Goal: Leave review/rating

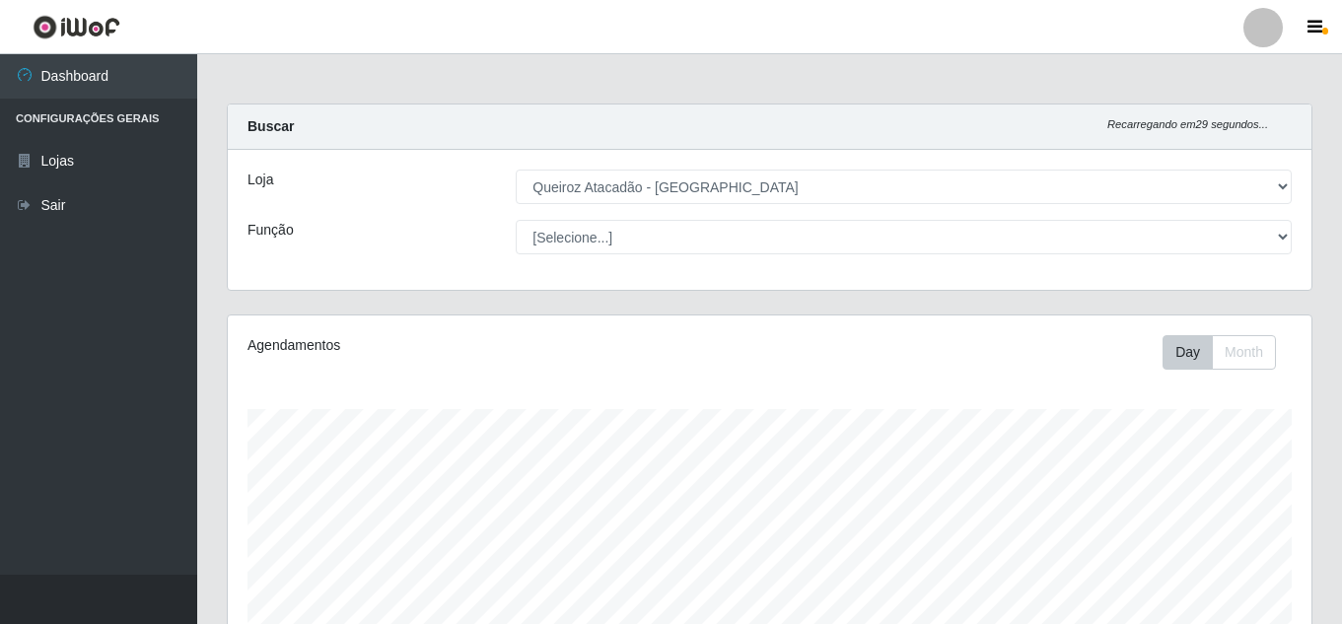
select select "225"
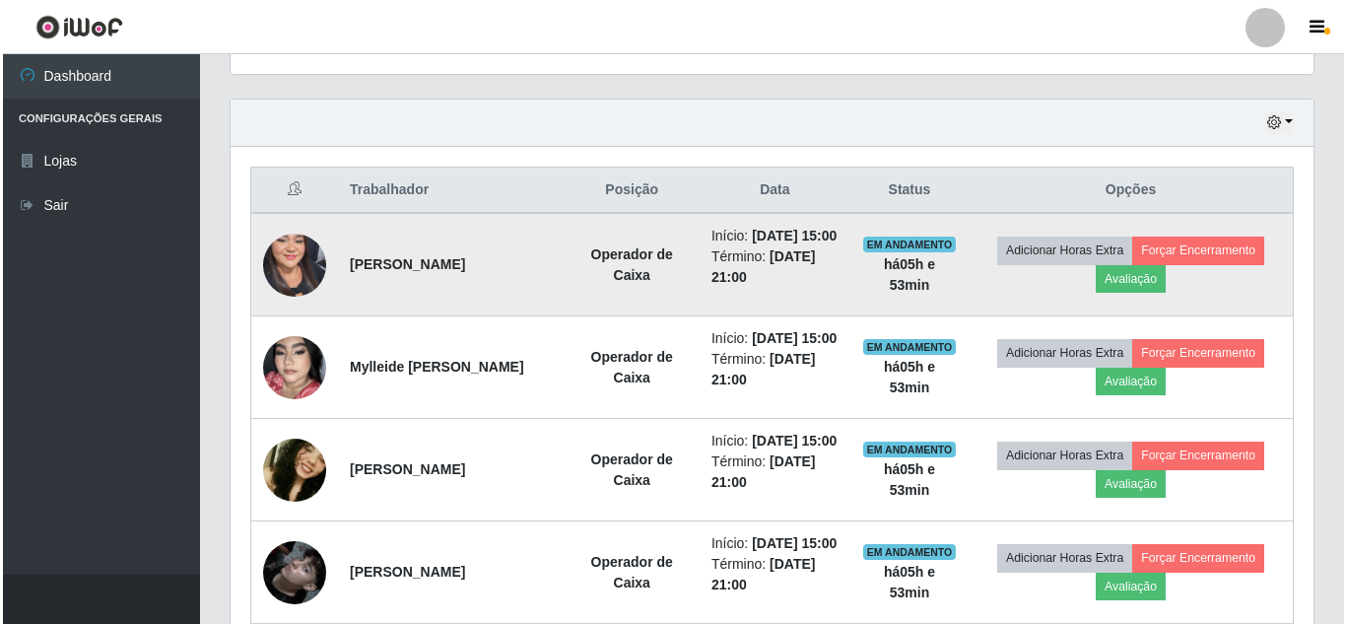
scroll to position [728, 0]
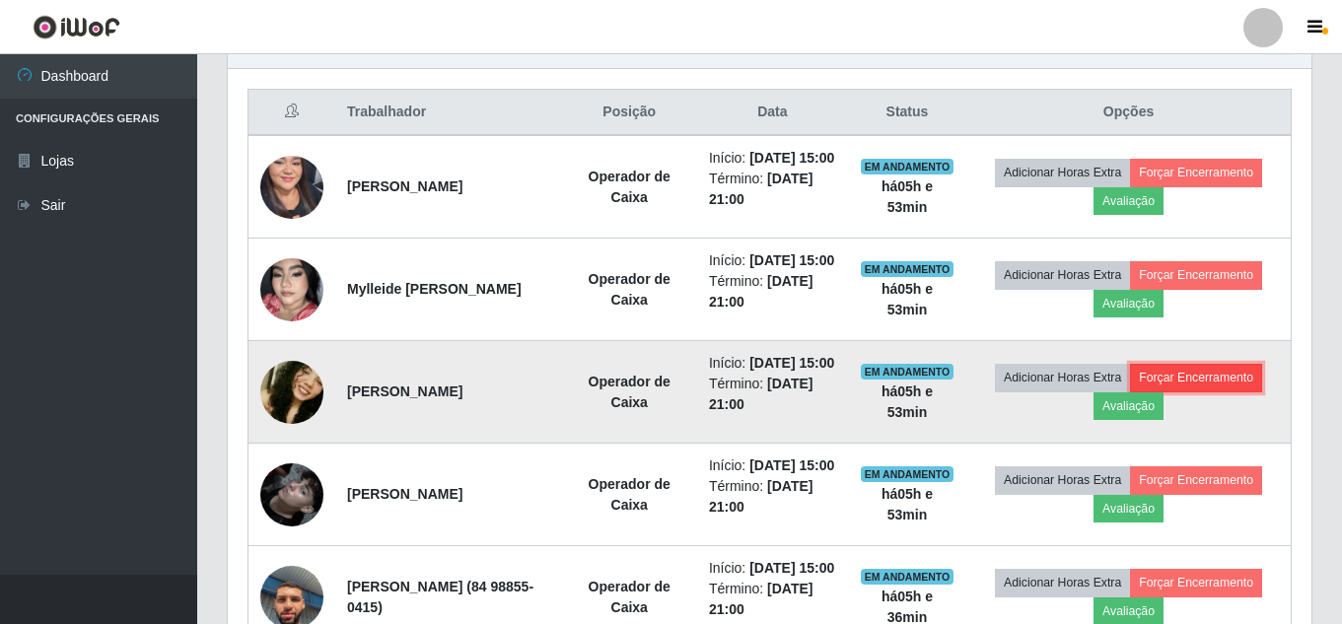
click at [1130, 391] on button "Forçar Encerramento" at bounding box center [1196, 378] width 132 height 28
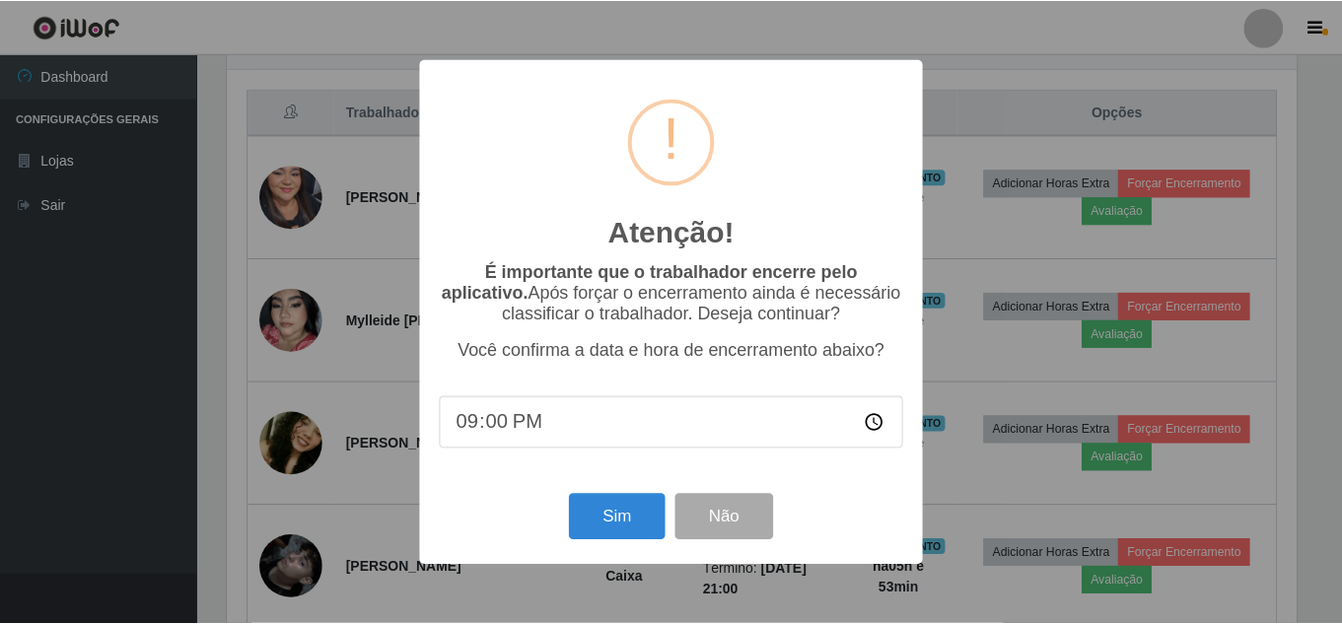
scroll to position [409, 1073]
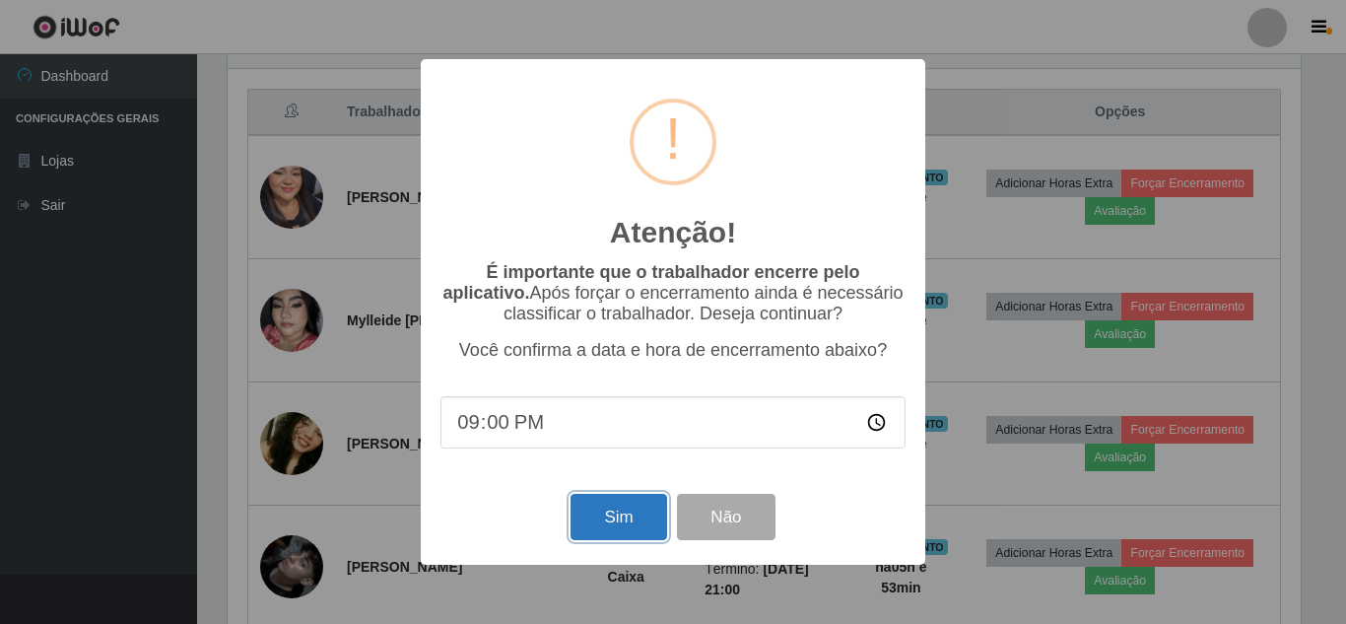
click at [626, 512] on button "Sim" at bounding box center [619, 517] width 96 height 46
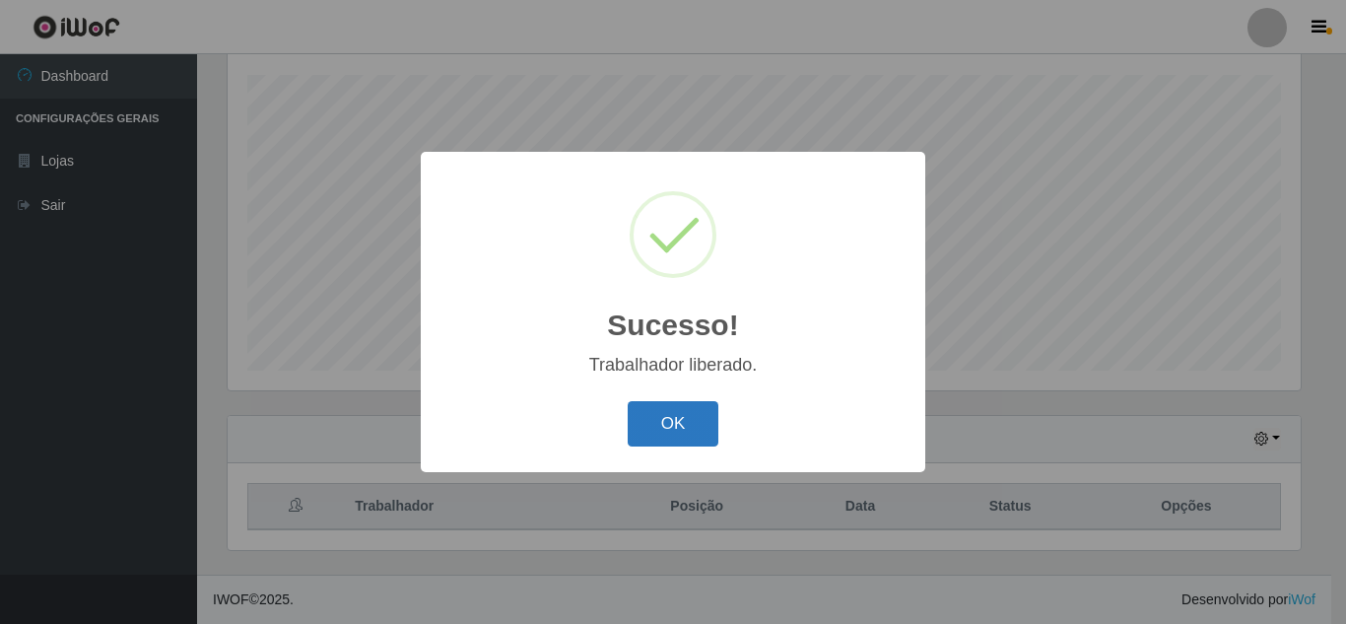
click at [663, 429] on button "OK" at bounding box center [674, 424] width 92 height 46
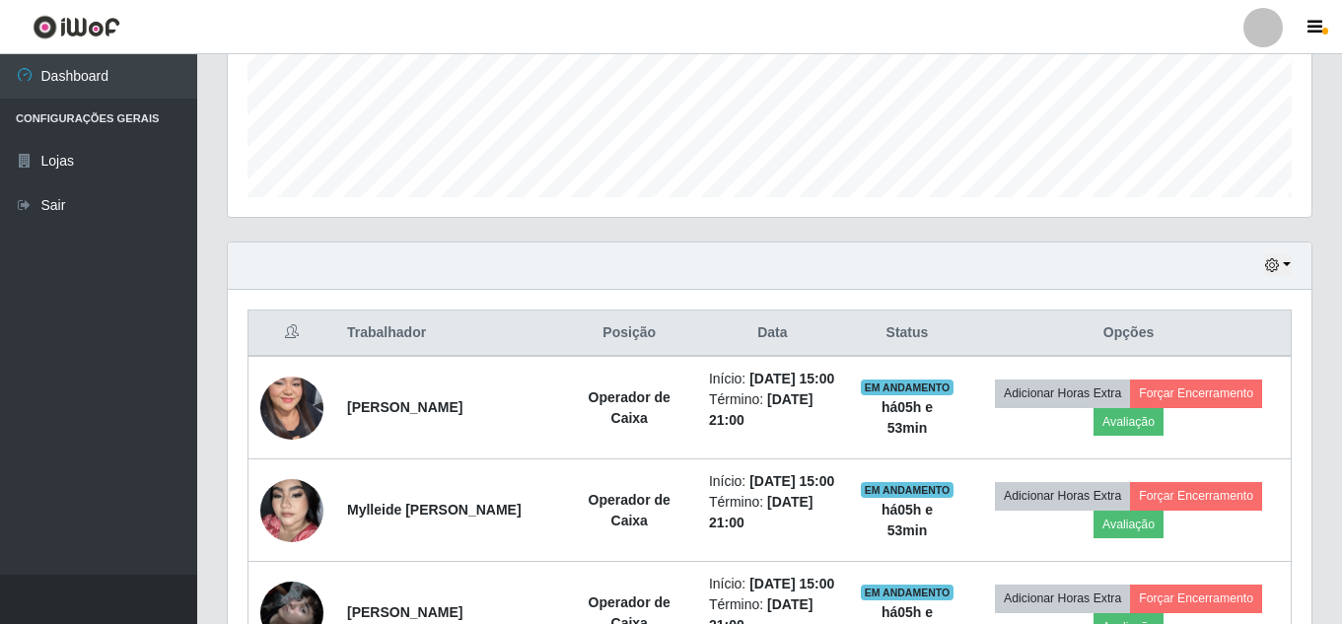
scroll to position [507, 0]
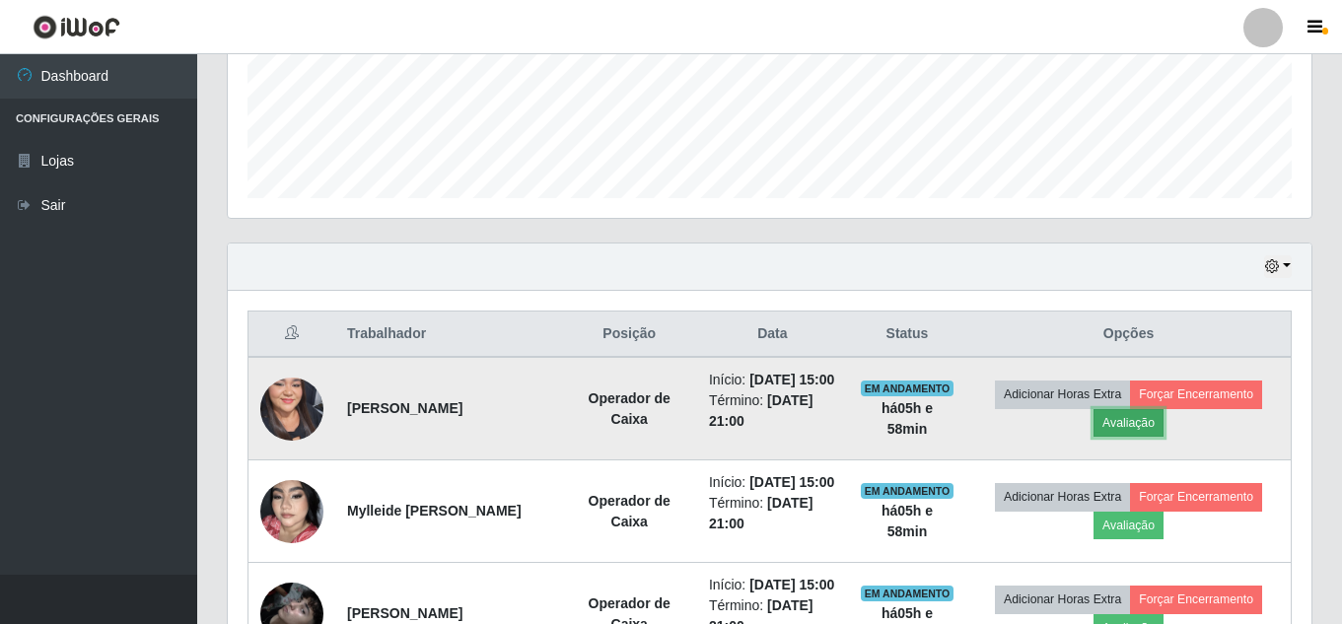
click at [1163, 437] on button "Avaliação" at bounding box center [1128, 423] width 70 height 28
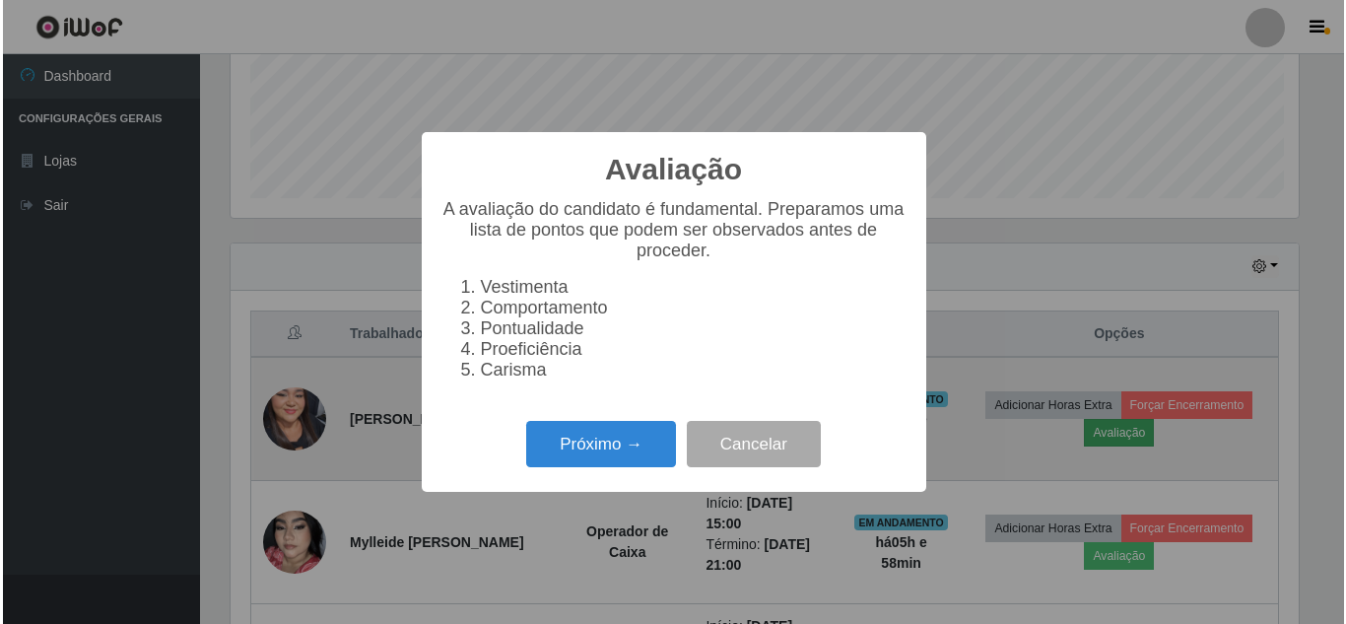
scroll to position [409, 1073]
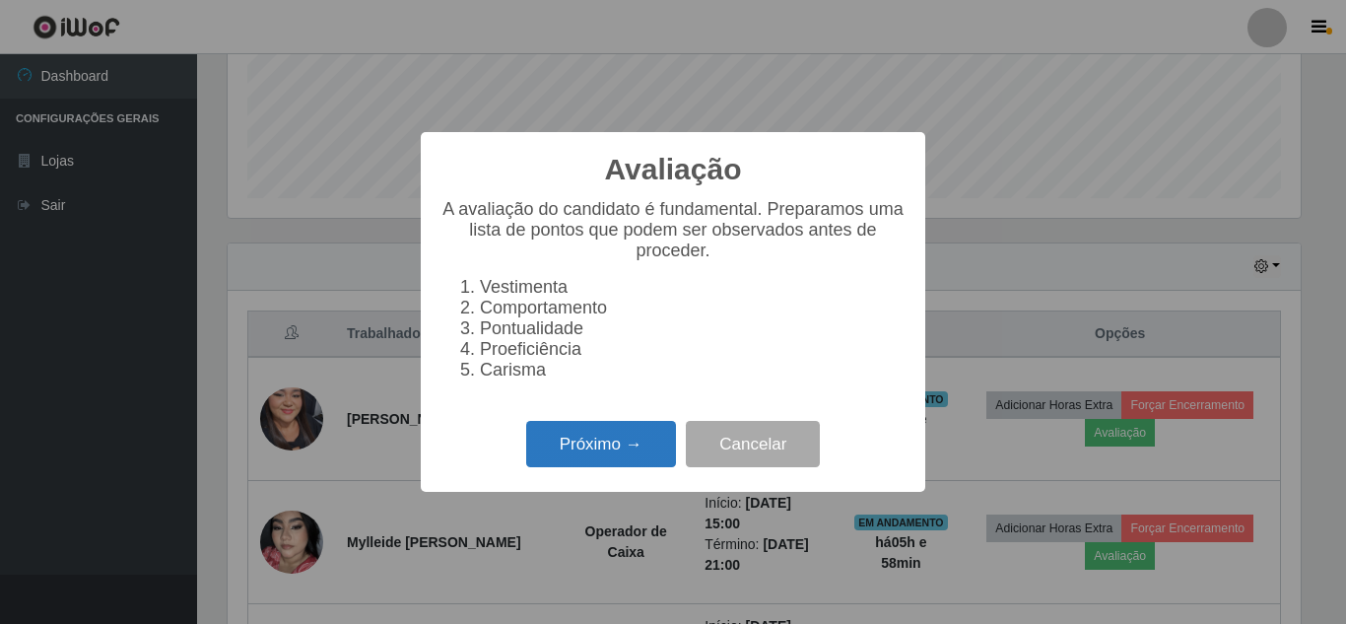
click at [615, 458] on button "Próximo →" at bounding box center [601, 444] width 150 height 46
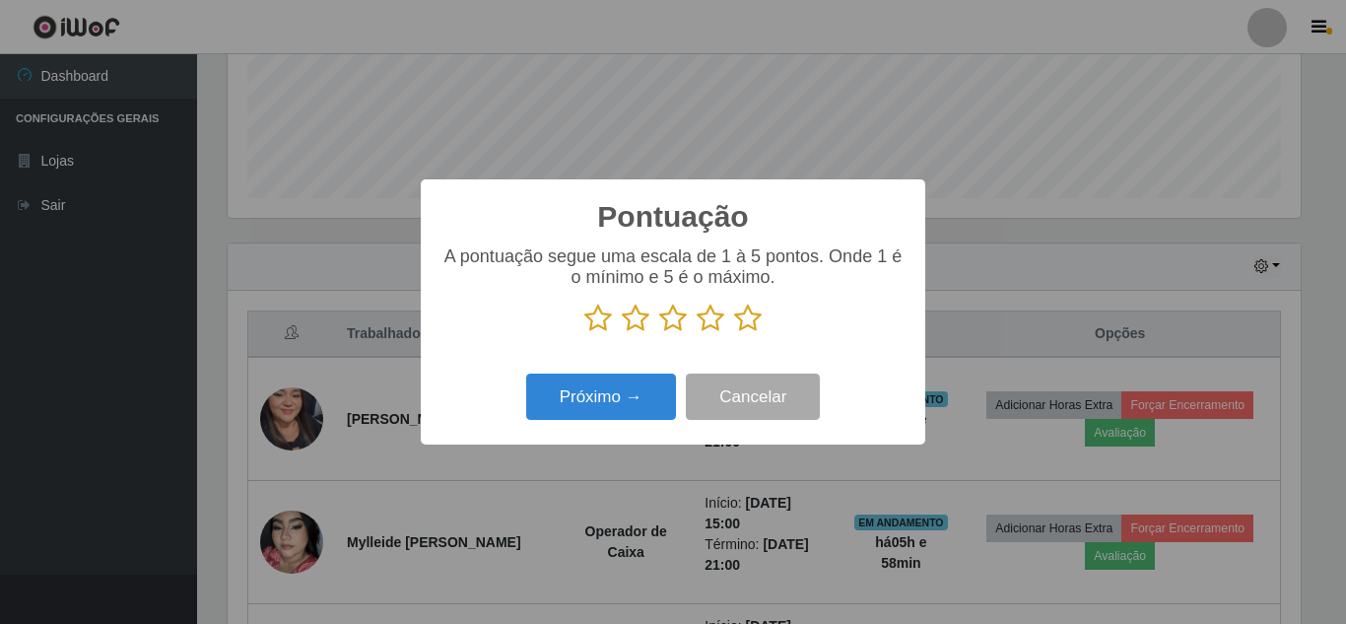
drag, startPoint x: 767, startPoint y: 313, endPoint x: 755, endPoint y: 321, distance: 14.2
click at [755, 321] on p at bounding box center [673, 319] width 465 height 30
click at [754, 322] on icon at bounding box center [748, 319] width 28 height 30
click at [734, 333] on input "radio" at bounding box center [734, 333] width 0 height 0
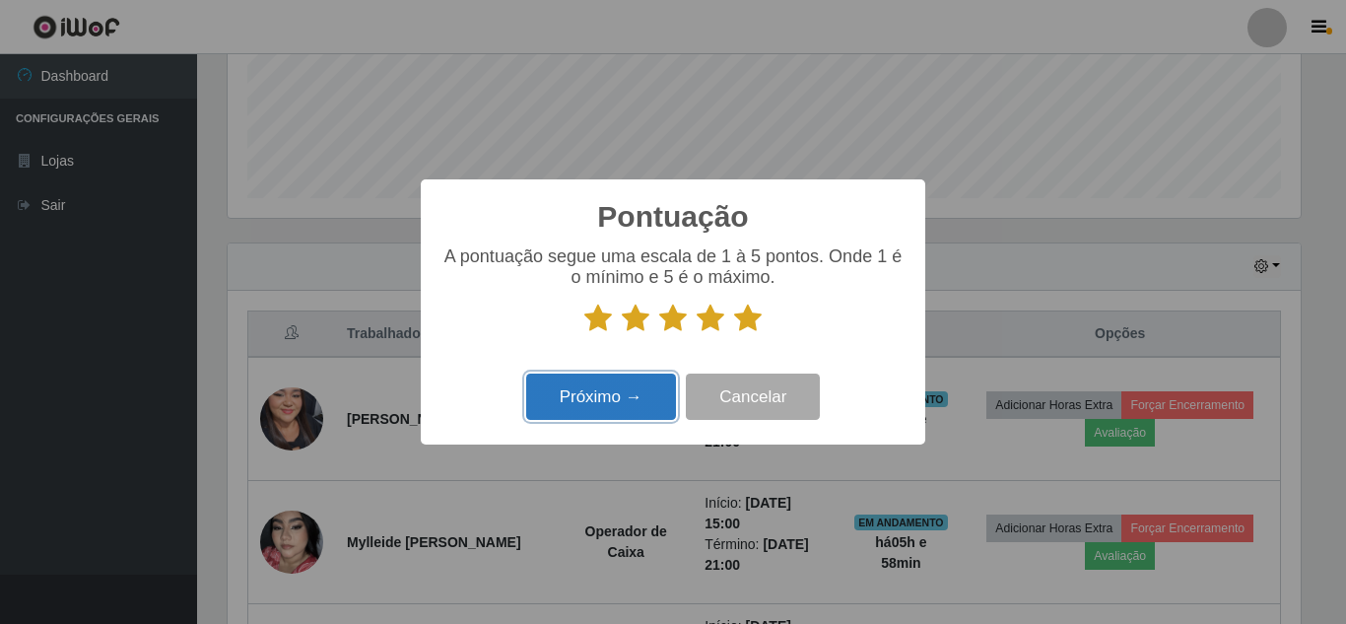
click at [583, 402] on button "Próximo →" at bounding box center [601, 397] width 150 height 46
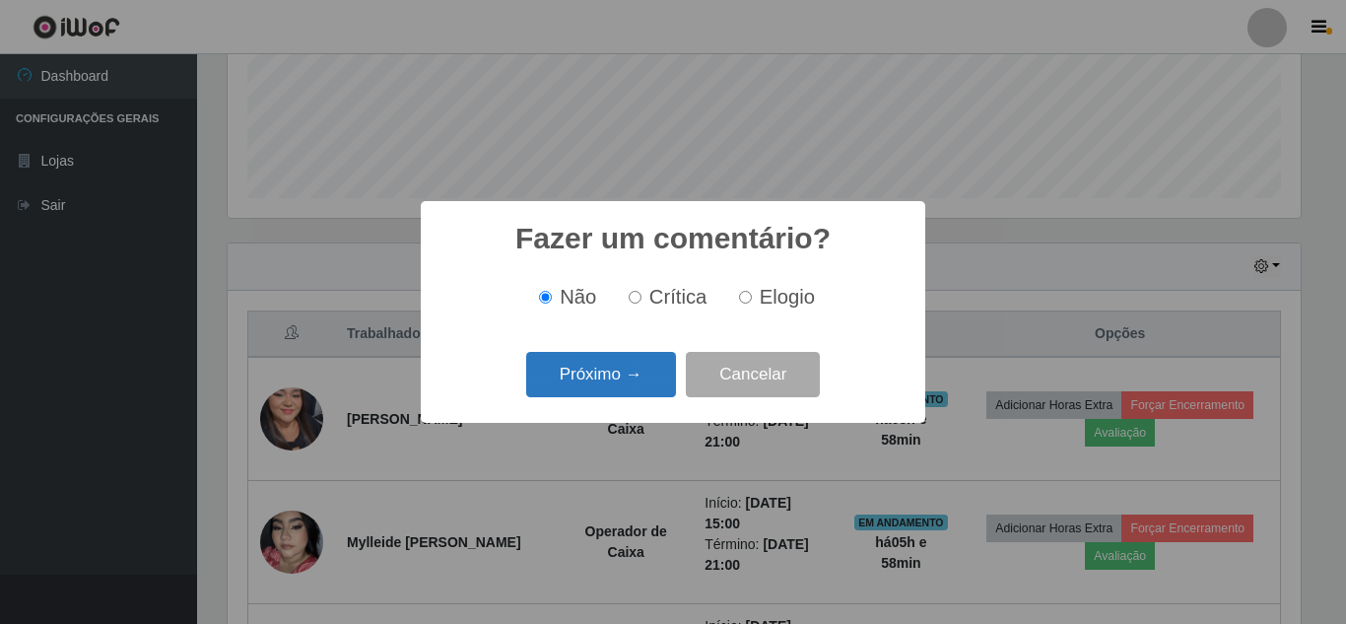
click at [644, 375] on button "Próximo →" at bounding box center [601, 375] width 150 height 46
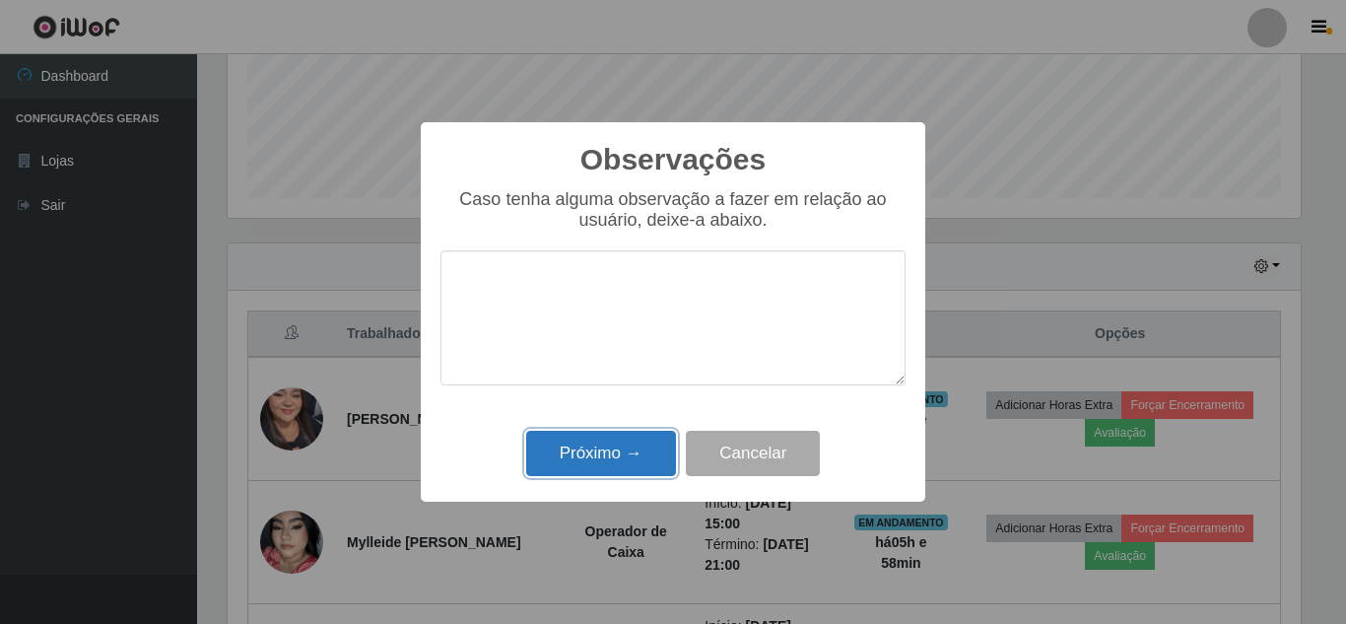
click at [597, 453] on button "Próximo →" at bounding box center [601, 454] width 150 height 46
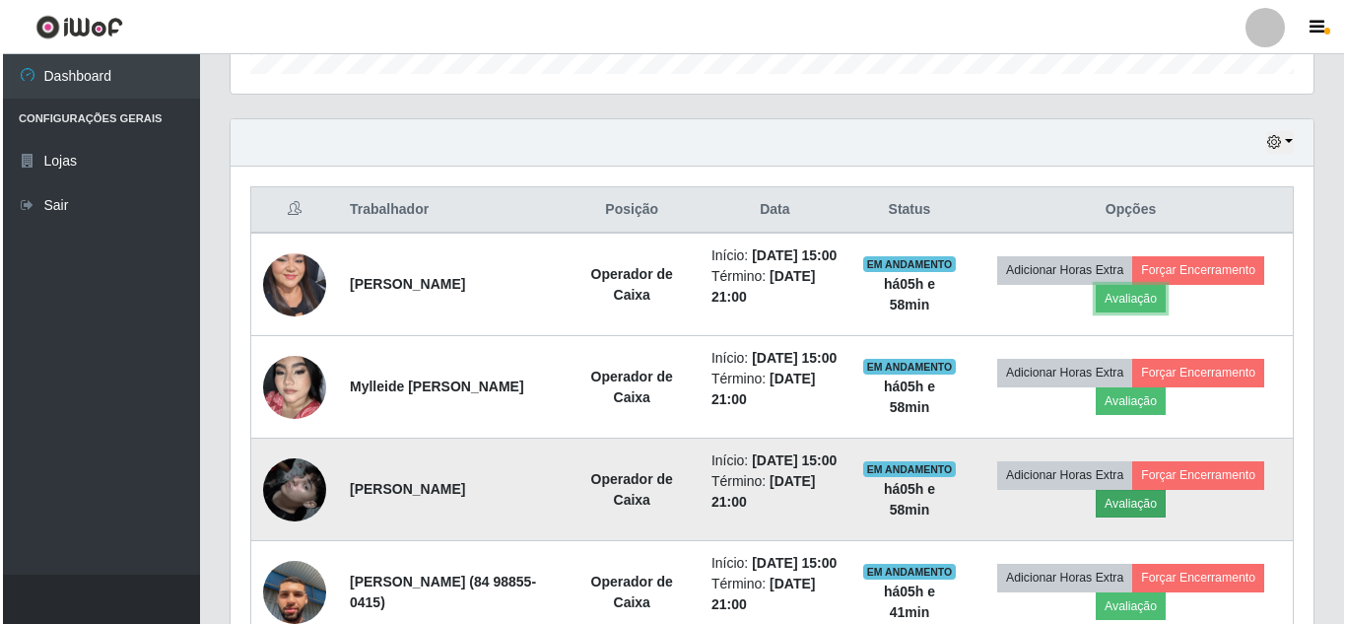
scroll to position [704, 0]
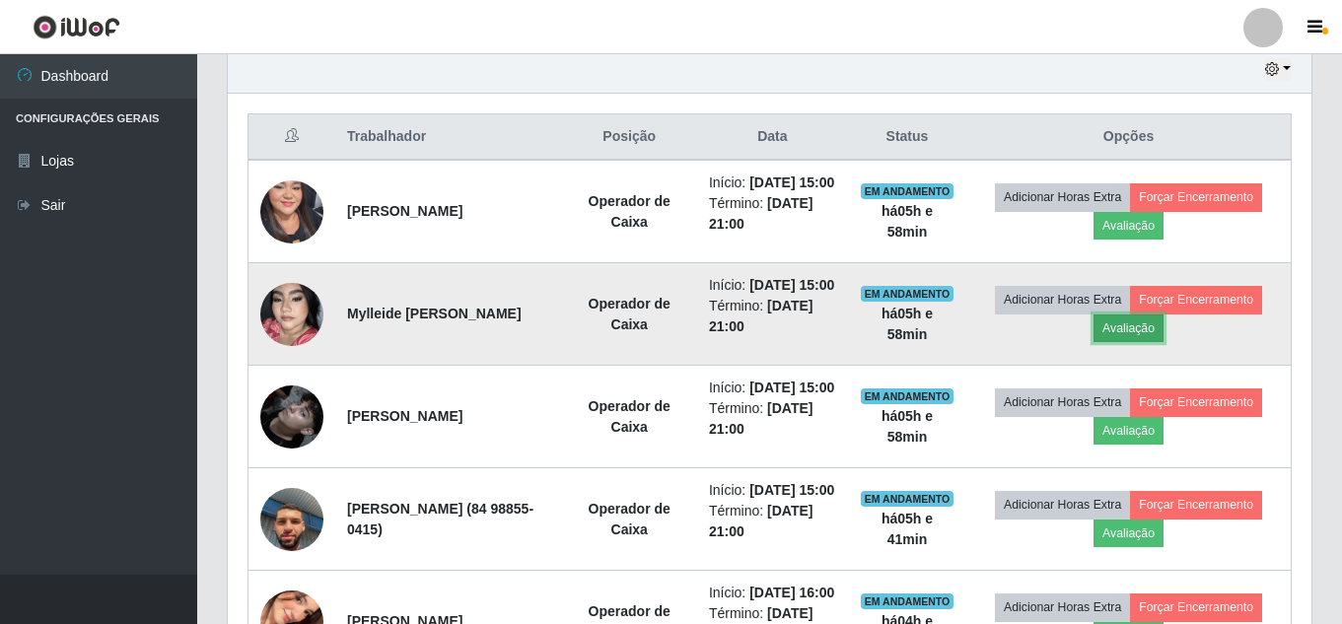
click at [1163, 342] on button "Avaliação" at bounding box center [1128, 328] width 70 height 28
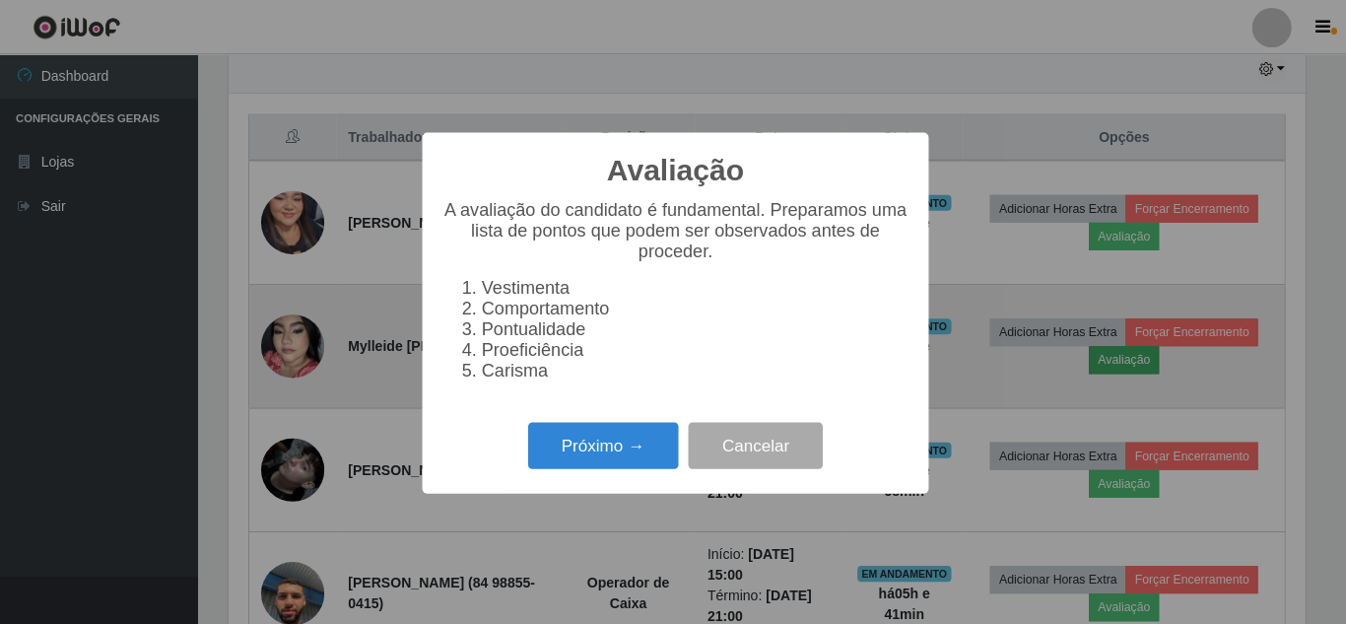
scroll to position [409, 1073]
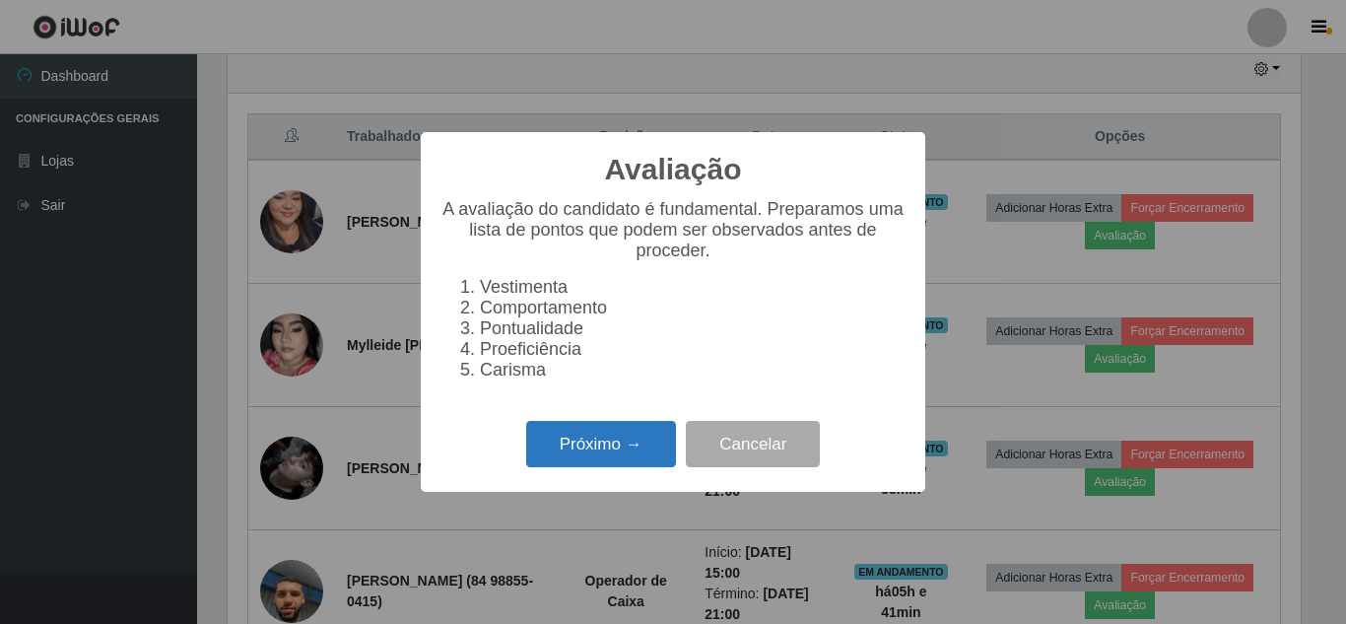
click at [624, 456] on button "Próximo →" at bounding box center [601, 444] width 150 height 46
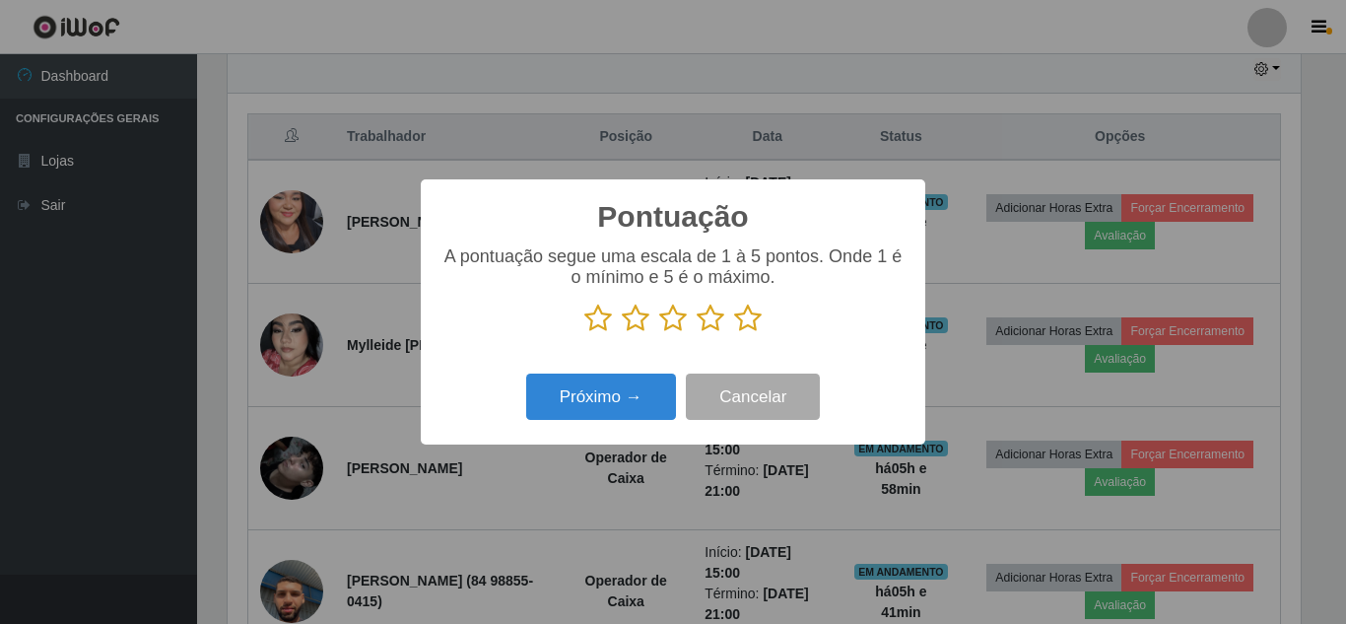
scroll to position [985284, 984620]
click at [749, 318] on icon at bounding box center [748, 319] width 28 height 30
click at [734, 333] on input "radio" at bounding box center [734, 333] width 0 height 0
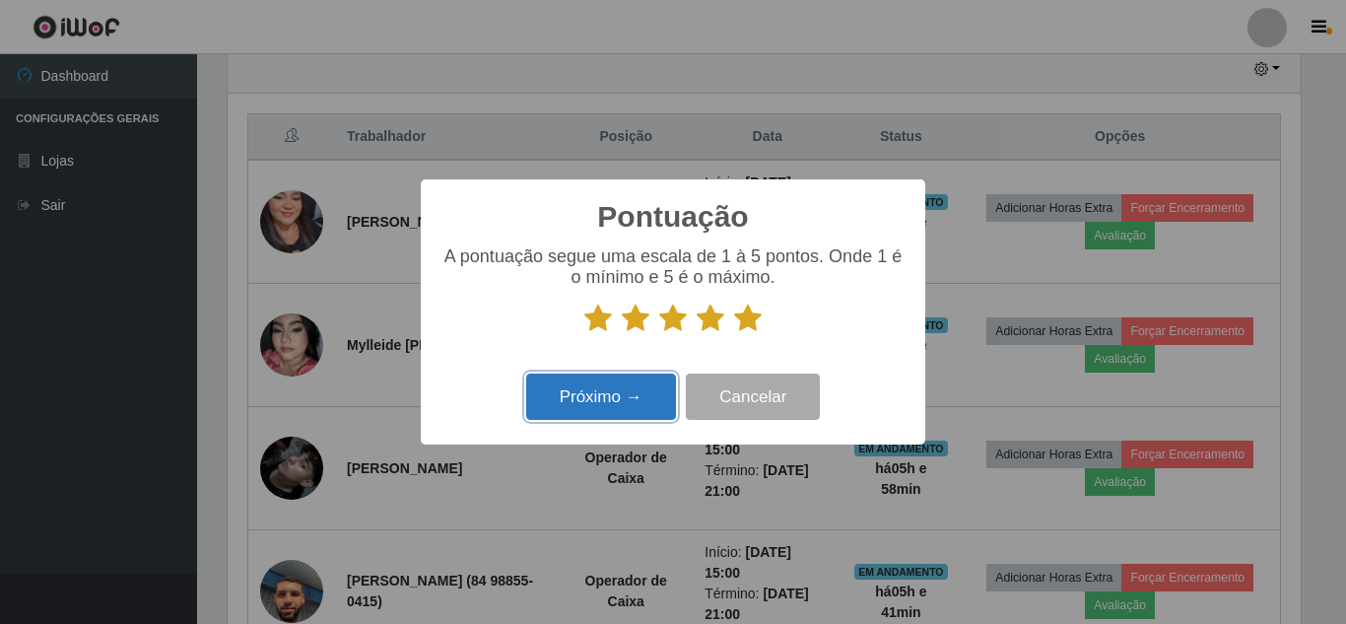
click at [596, 398] on button "Próximo →" at bounding box center [601, 397] width 150 height 46
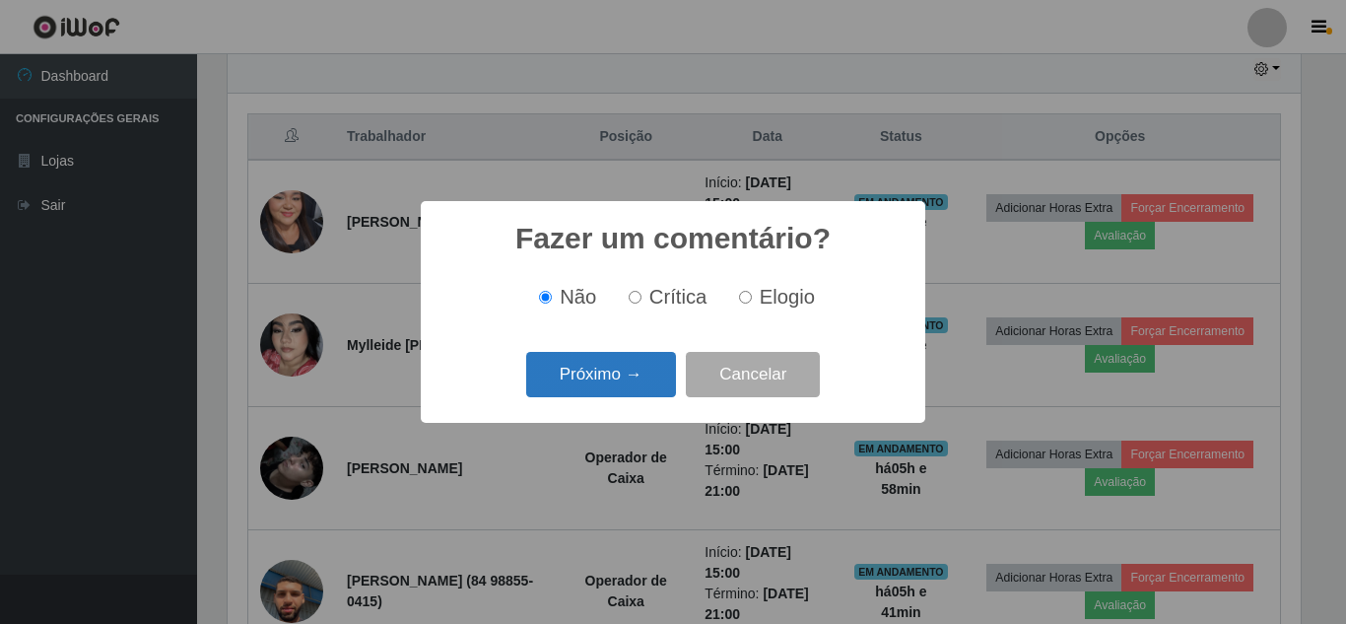
click at [600, 390] on button "Próximo →" at bounding box center [601, 375] width 150 height 46
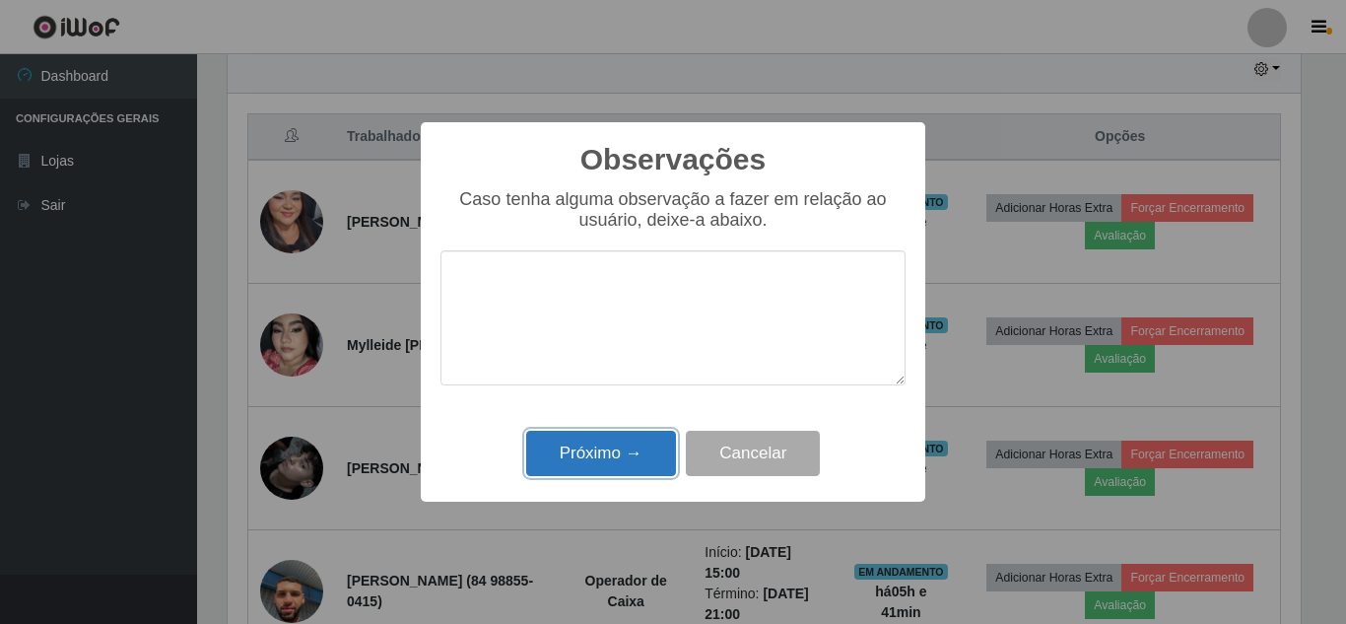
click at [600, 464] on button "Próximo →" at bounding box center [601, 454] width 150 height 46
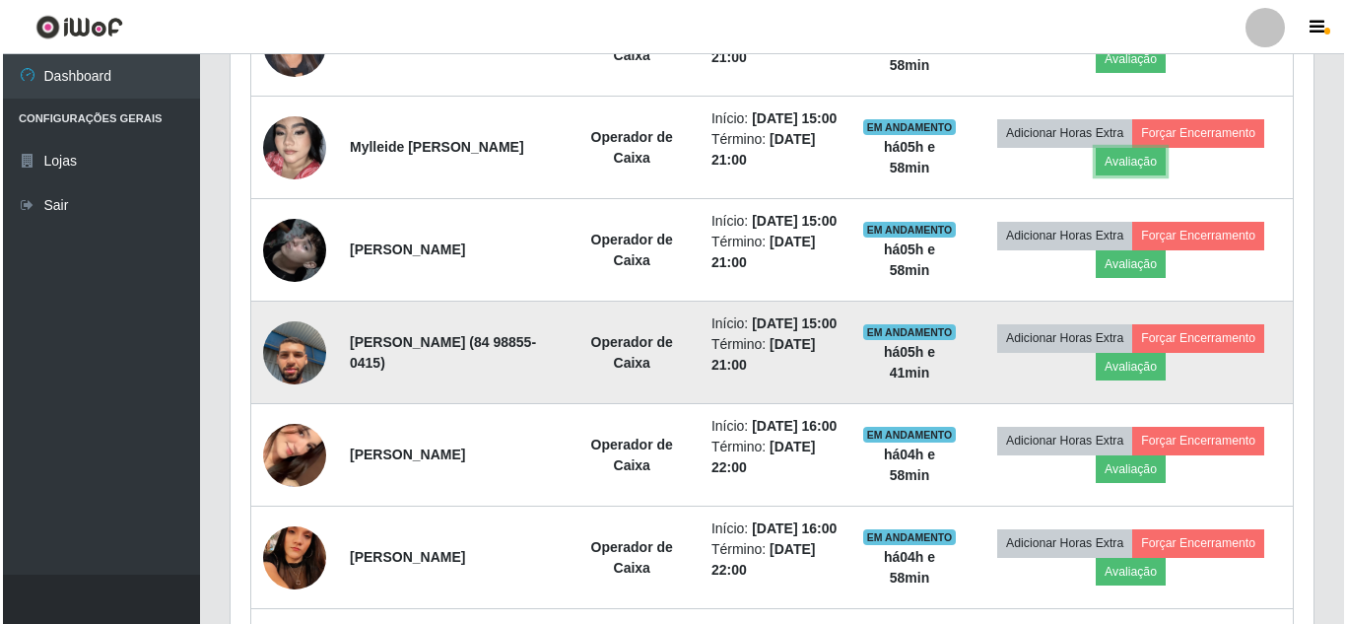
scroll to position [901, 0]
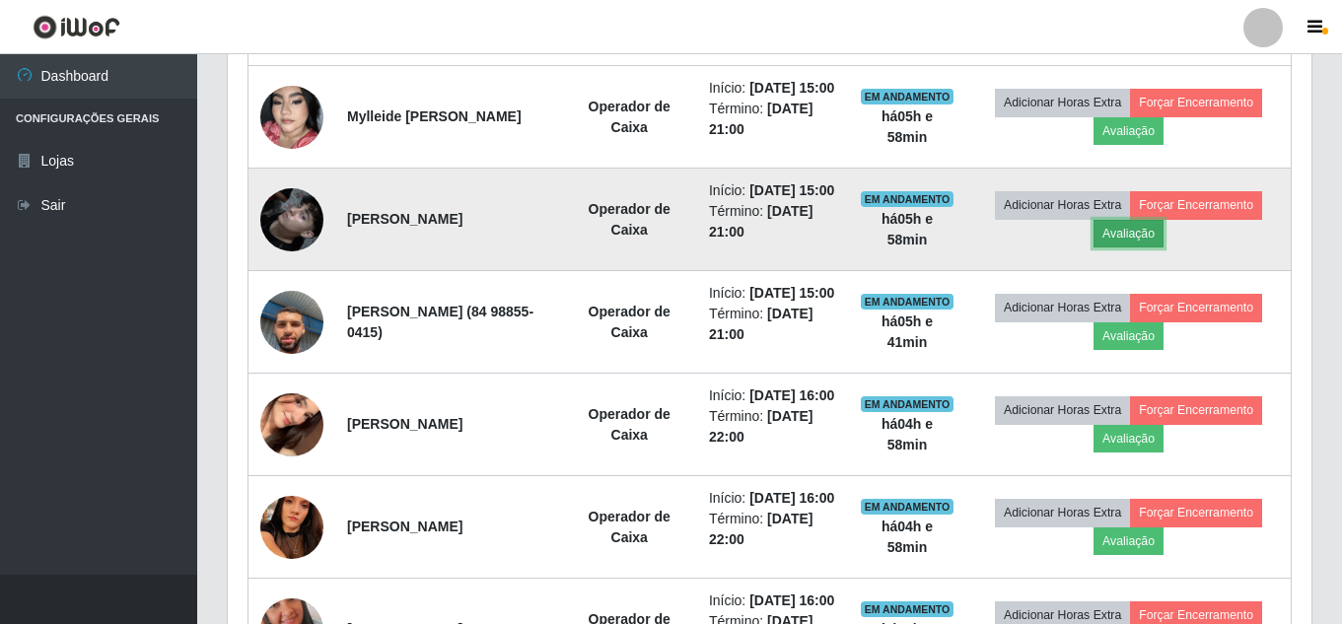
click at [1163, 247] on button "Avaliação" at bounding box center [1128, 234] width 70 height 28
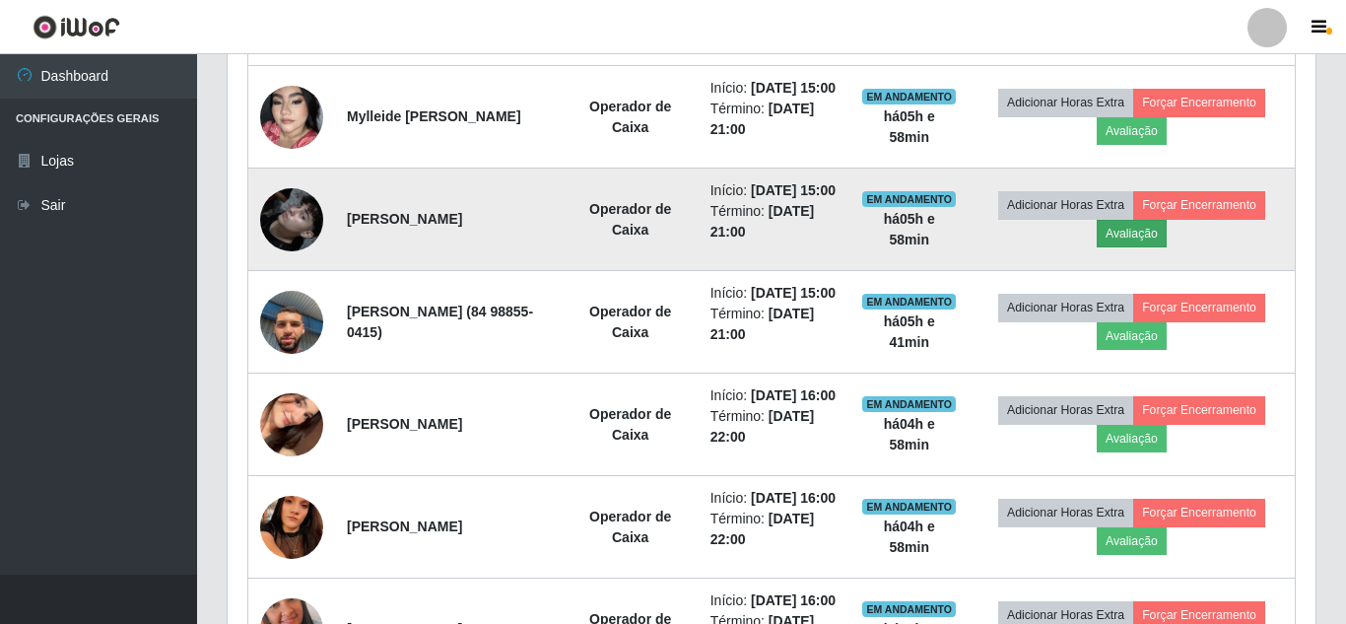
scroll to position [409, 1073]
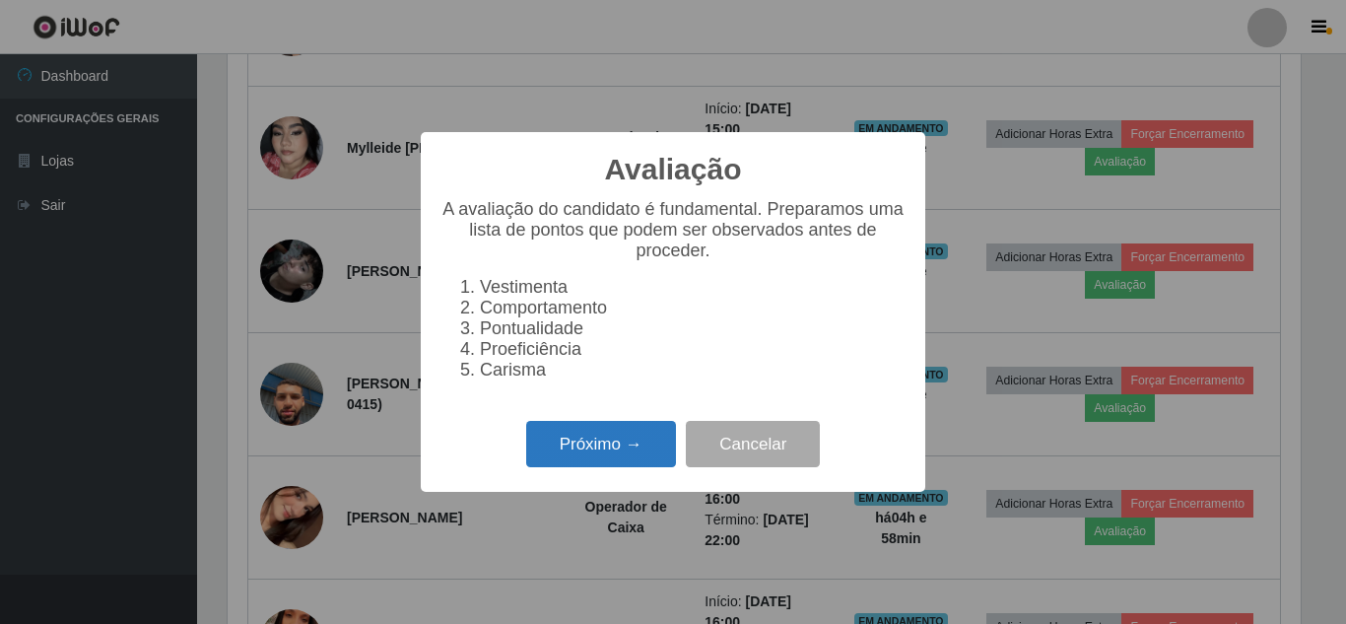
click at [598, 448] on button "Próximo →" at bounding box center [601, 444] width 150 height 46
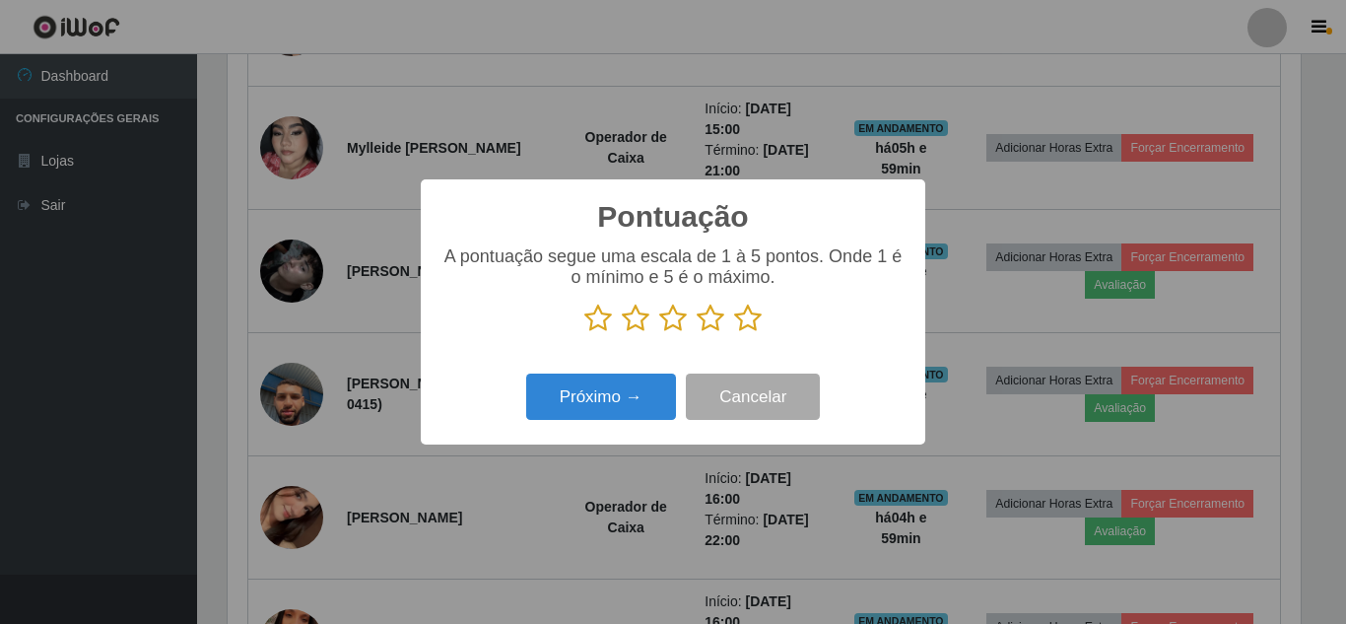
click at [752, 323] on icon at bounding box center [748, 319] width 28 height 30
click at [734, 333] on input "radio" at bounding box center [734, 333] width 0 height 0
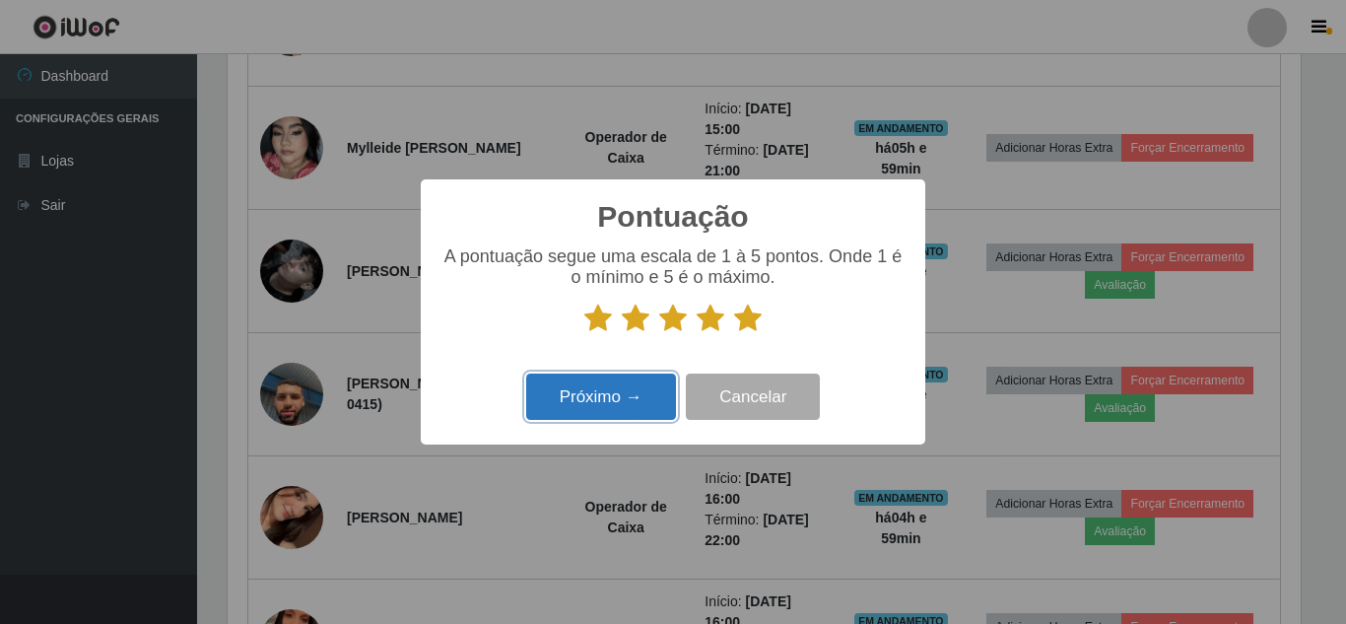
click at [584, 411] on button "Próximo →" at bounding box center [601, 397] width 150 height 46
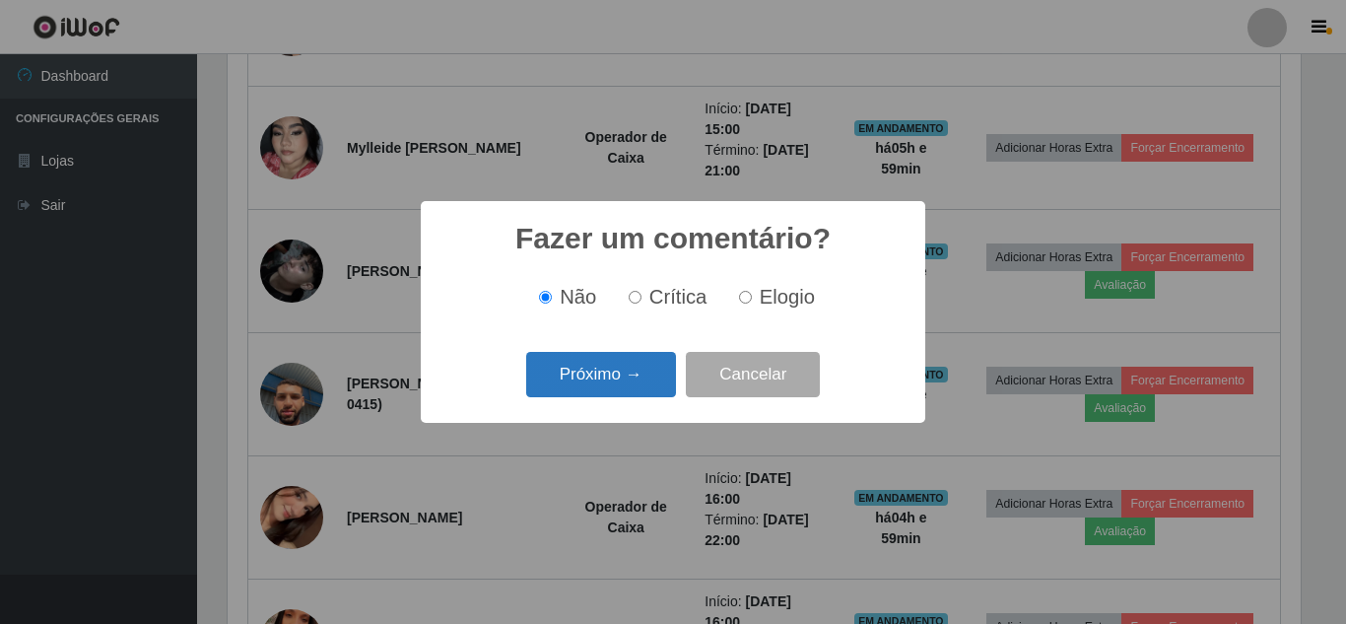
click at [625, 389] on button "Próximo →" at bounding box center [601, 375] width 150 height 46
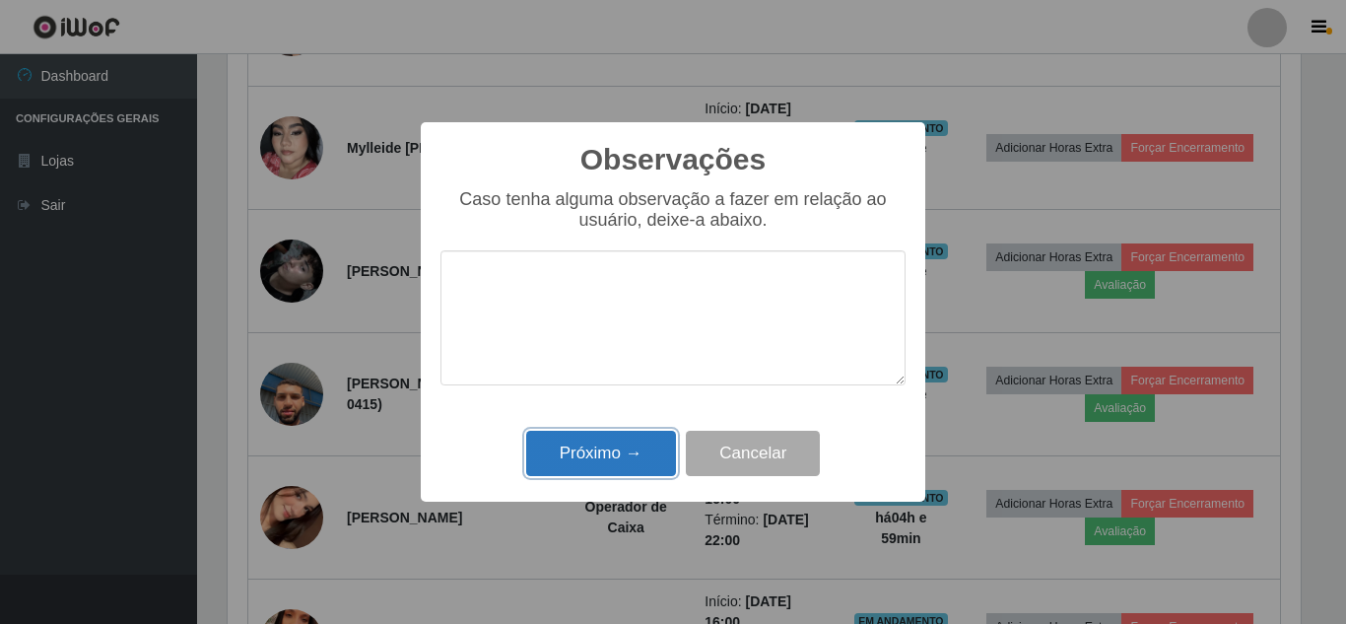
click at [621, 453] on button "Próximo →" at bounding box center [601, 454] width 150 height 46
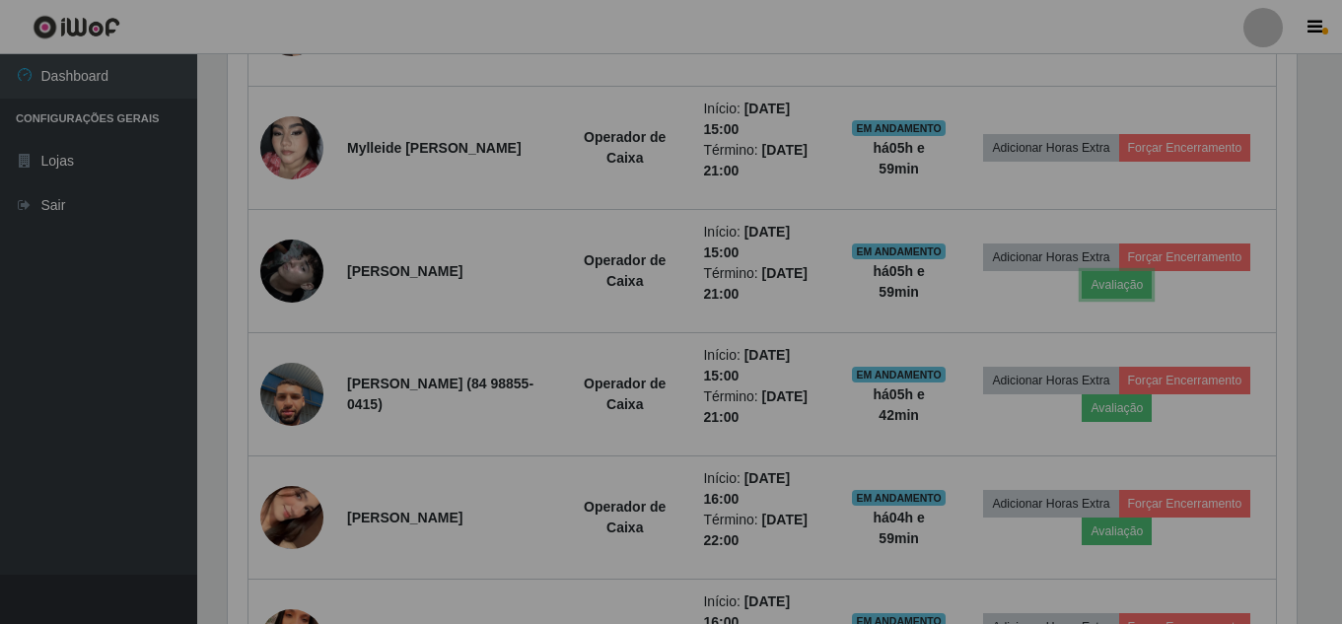
scroll to position [409, 1083]
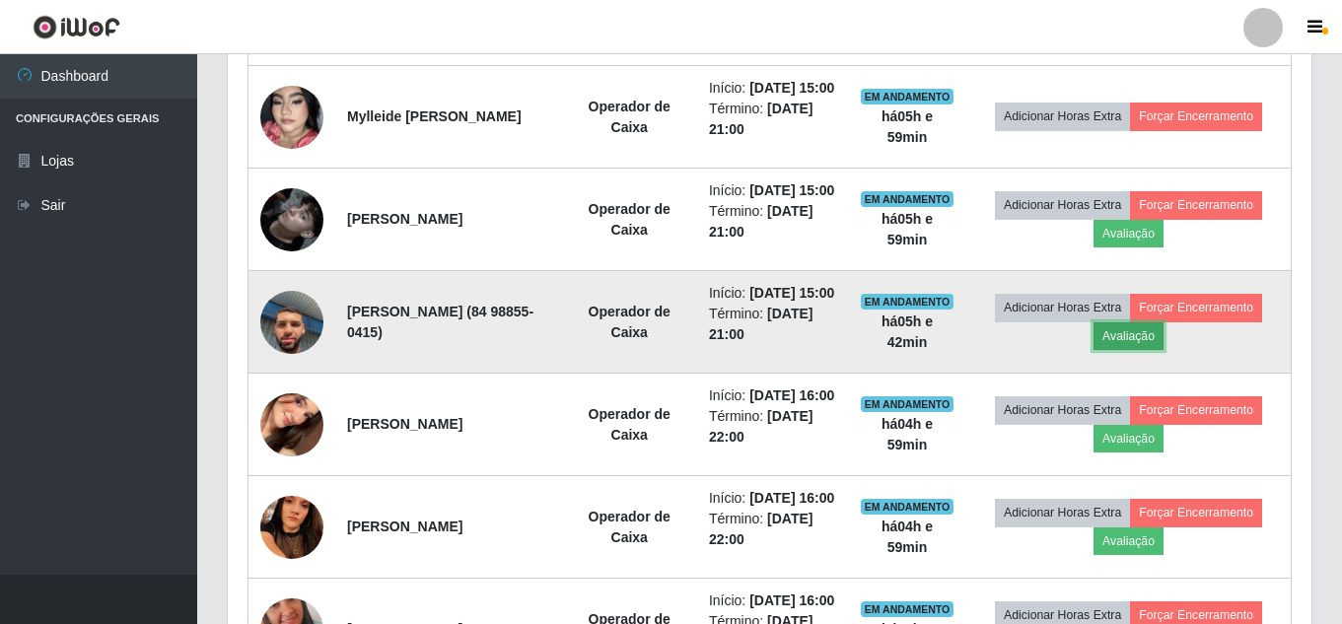
click at [1163, 350] on button "Avaliação" at bounding box center [1128, 336] width 70 height 28
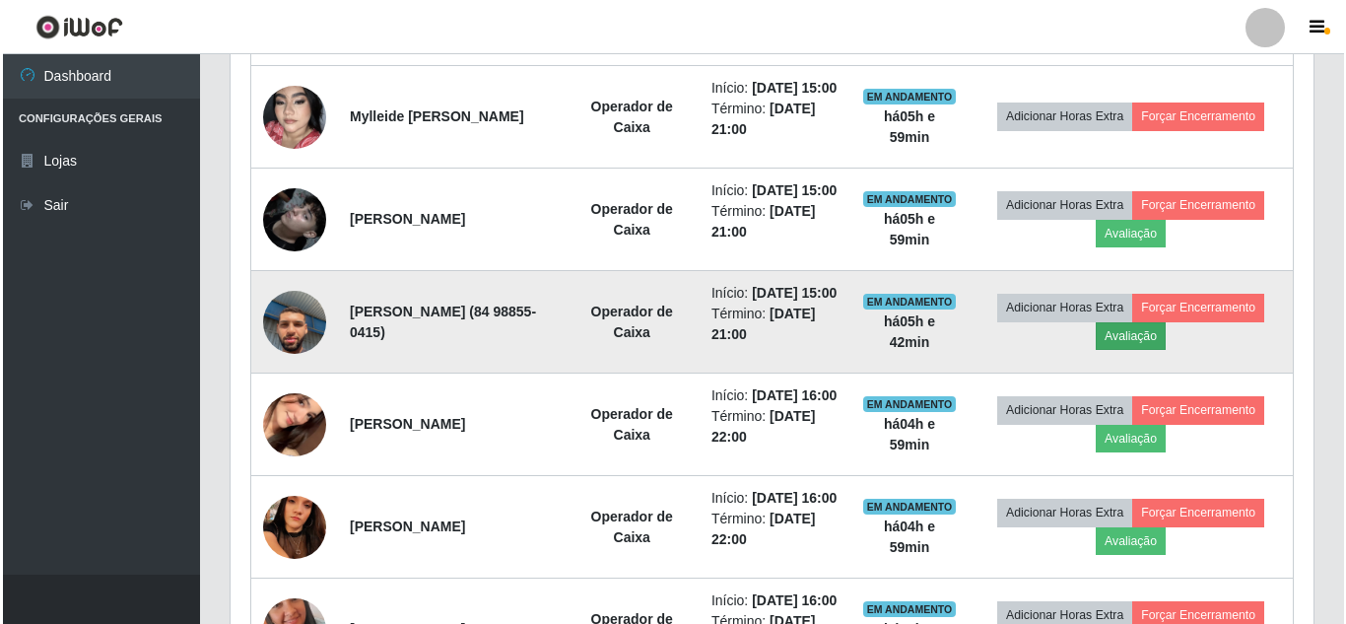
scroll to position [409, 1073]
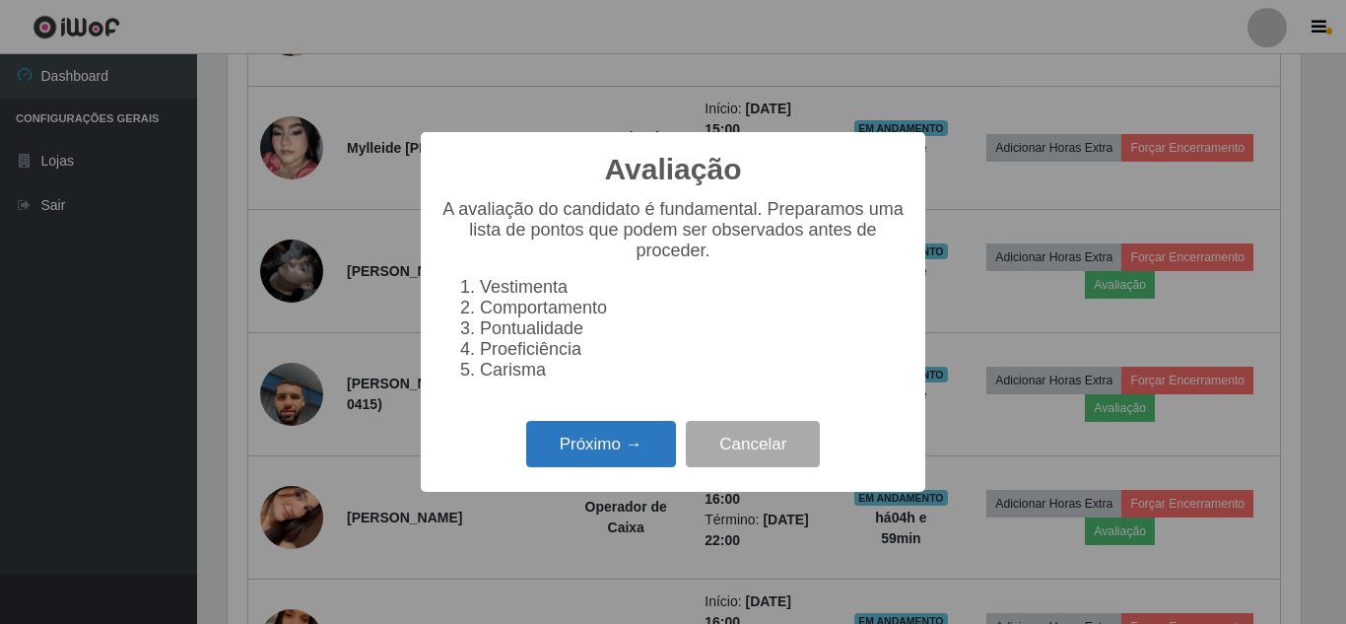
click at [605, 463] on button "Próximo →" at bounding box center [601, 444] width 150 height 46
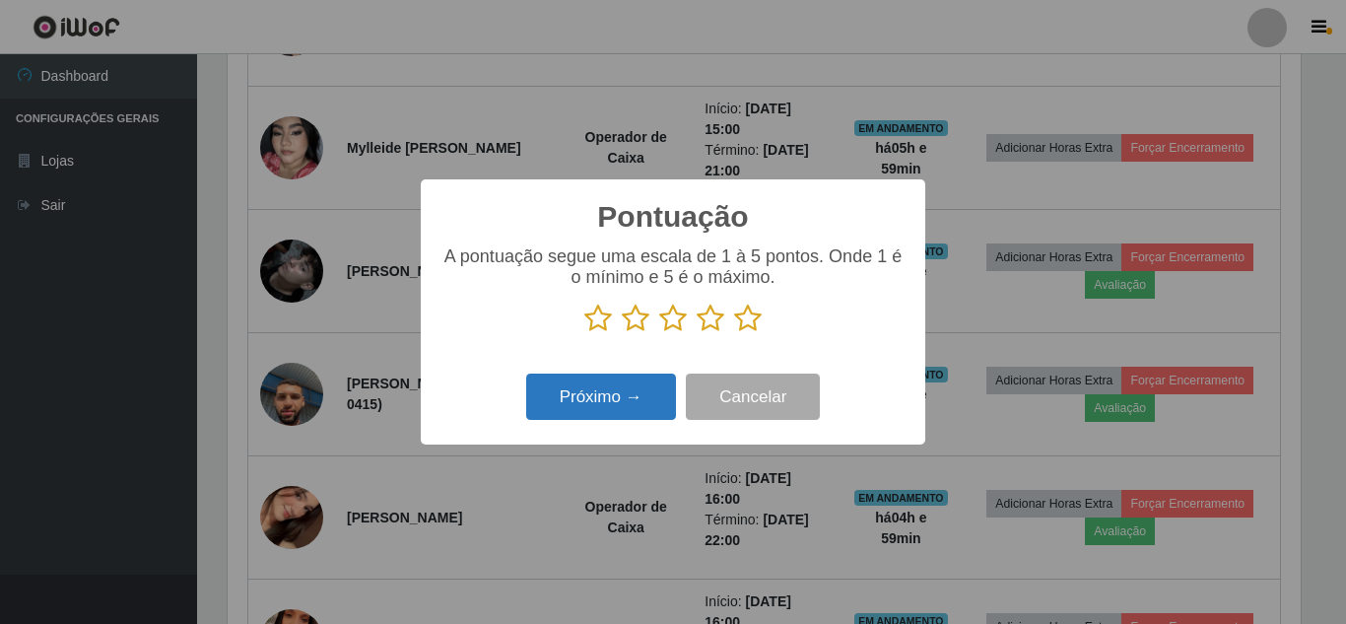
scroll to position [985284, 984620]
click at [754, 322] on icon at bounding box center [748, 319] width 28 height 30
click at [734, 333] on input "radio" at bounding box center [734, 333] width 0 height 0
click at [620, 408] on button "Próximo →" at bounding box center [601, 397] width 150 height 46
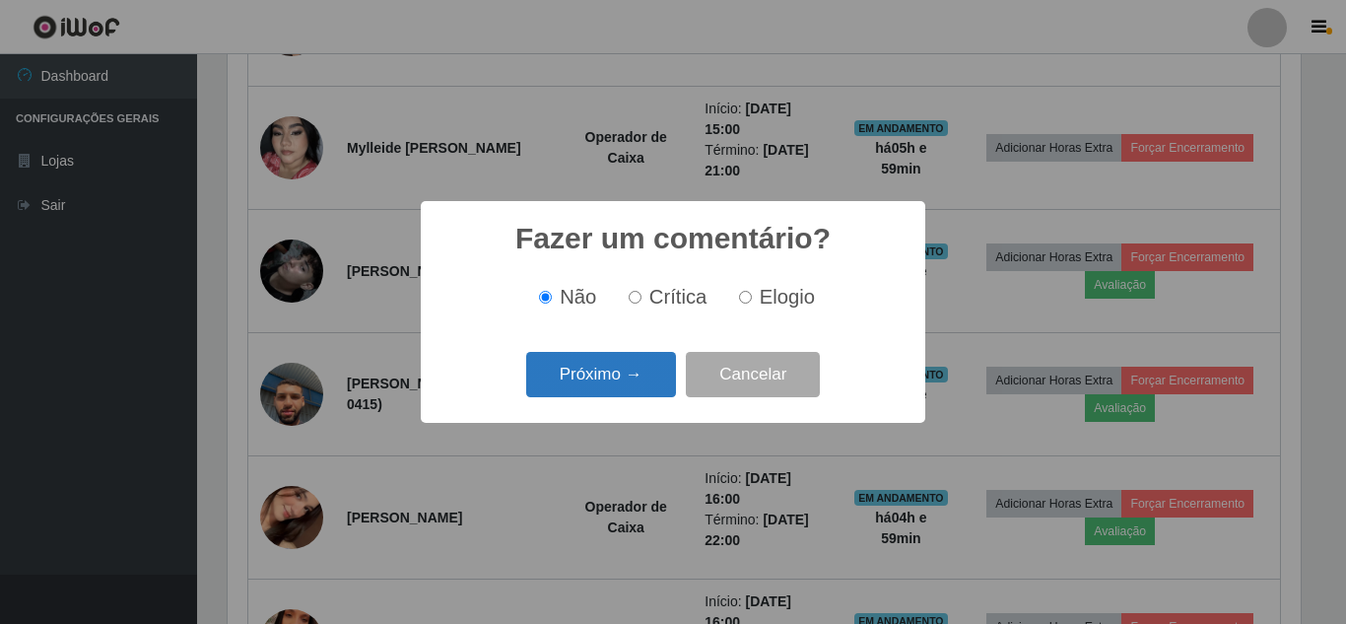
click at [629, 390] on button "Próximo →" at bounding box center [601, 375] width 150 height 46
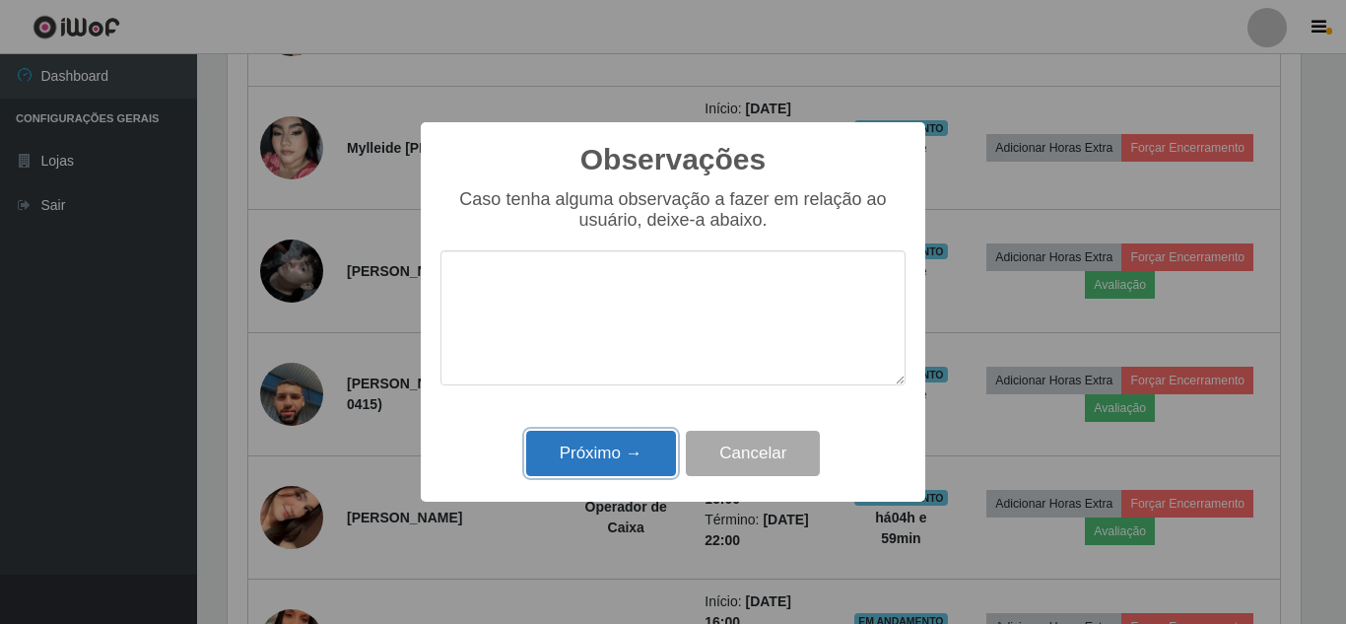
click at [620, 448] on button "Próximo →" at bounding box center [601, 454] width 150 height 46
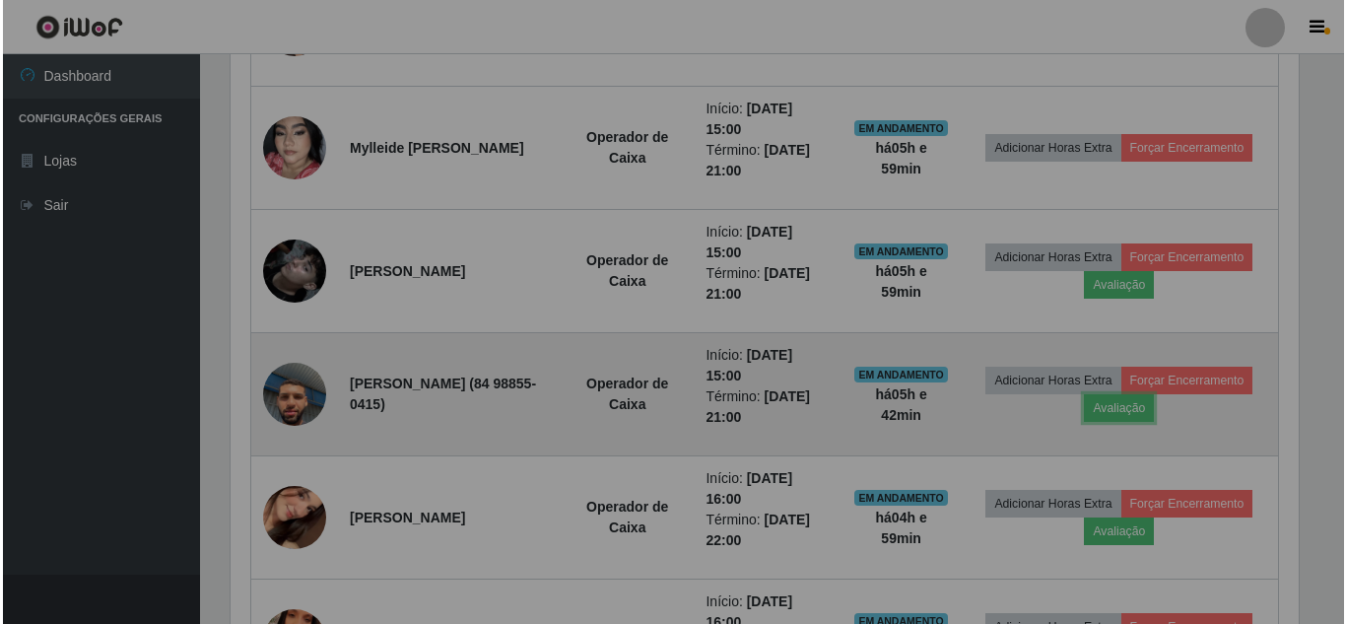
scroll to position [409, 1083]
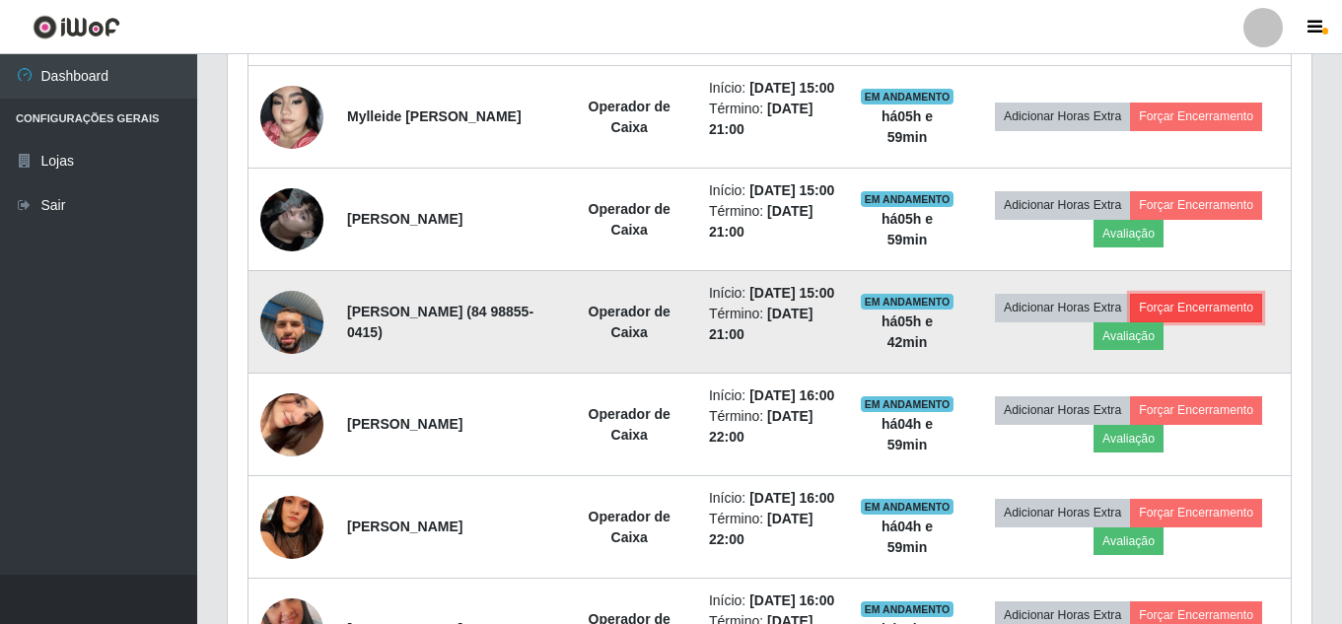
click at [1130, 321] on button "Forçar Encerramento" at bounding box center [1196, 308] width 132 height 28
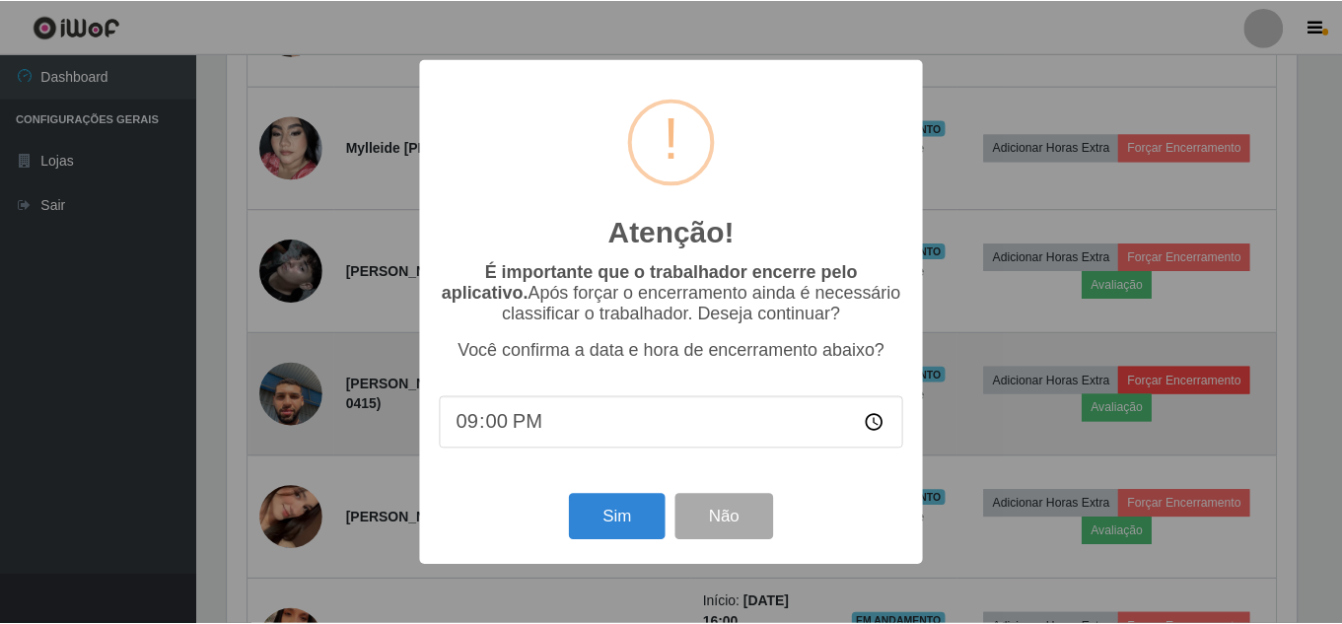
scroll to position [409, 1073]
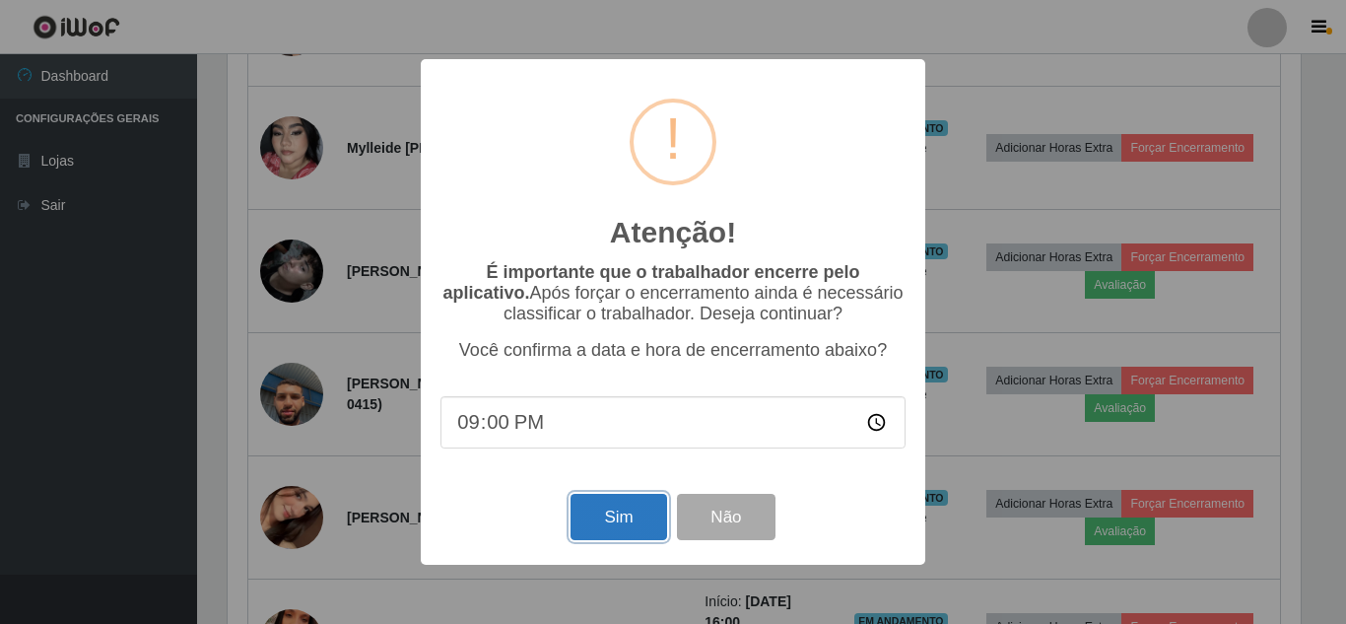
click at [619, 522] on button "Sim" at bounding box center [619, 517] width 96 height 46
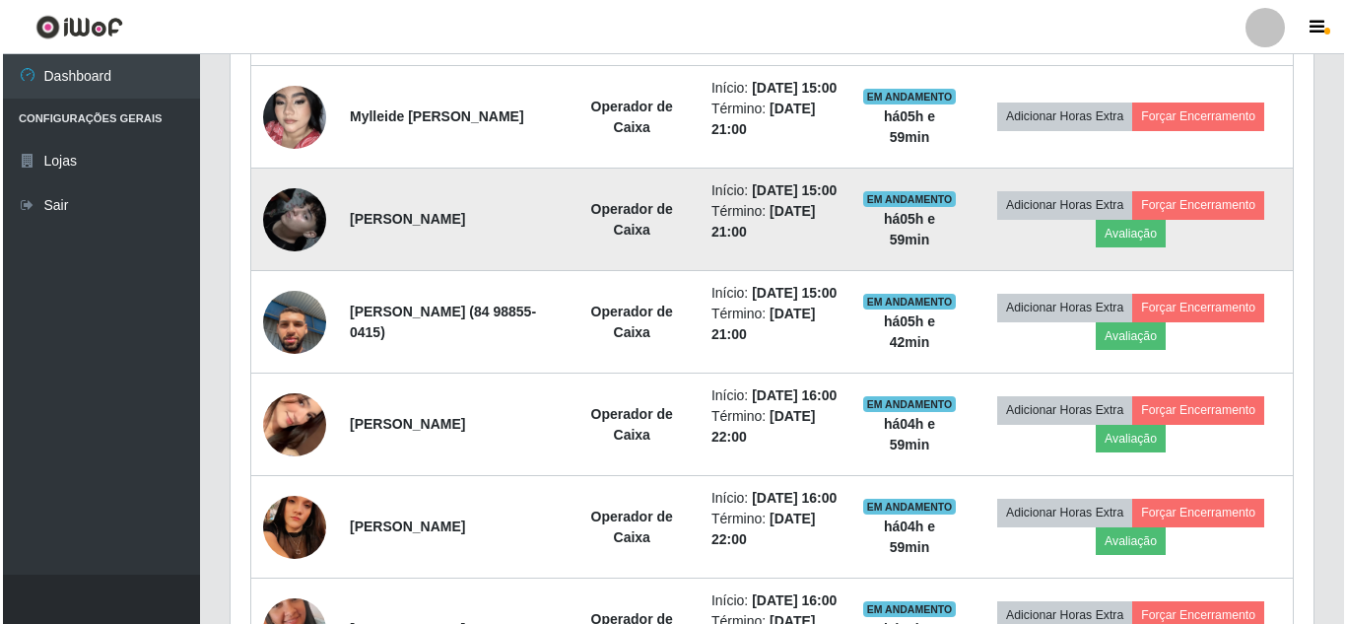
scroll to position [0, 0]
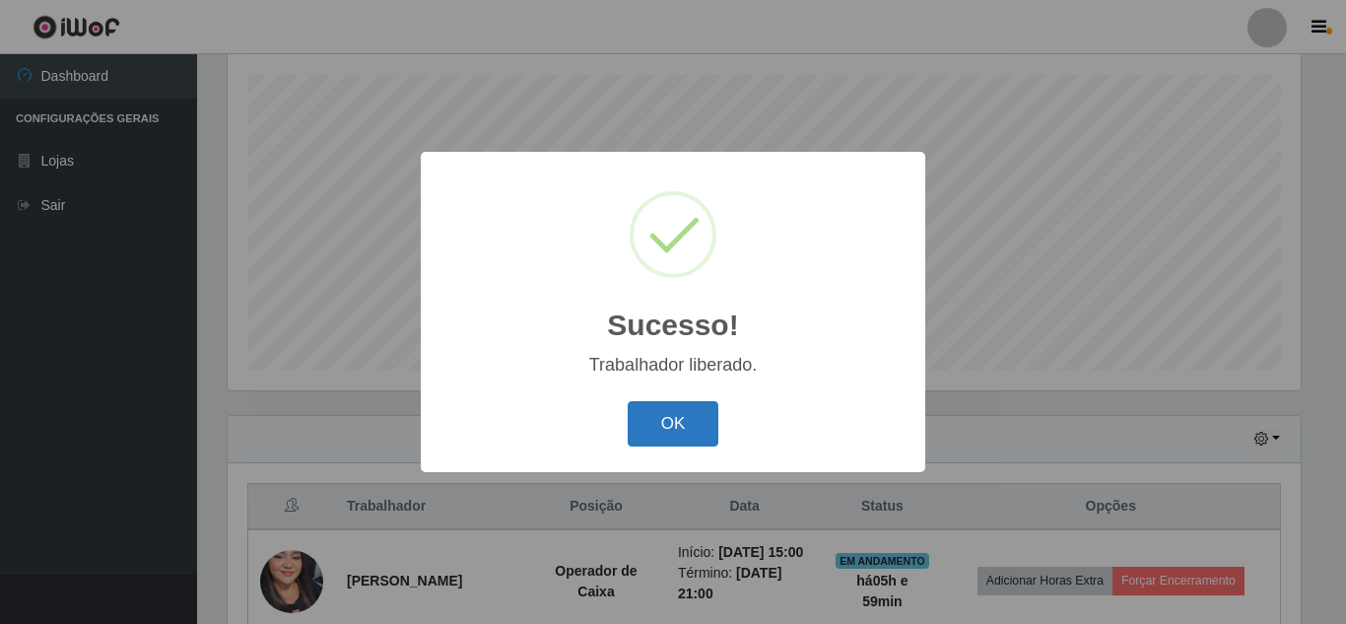
click at [682, 421] on button "OK" at bounding box center [674, 424] width 92 height 46
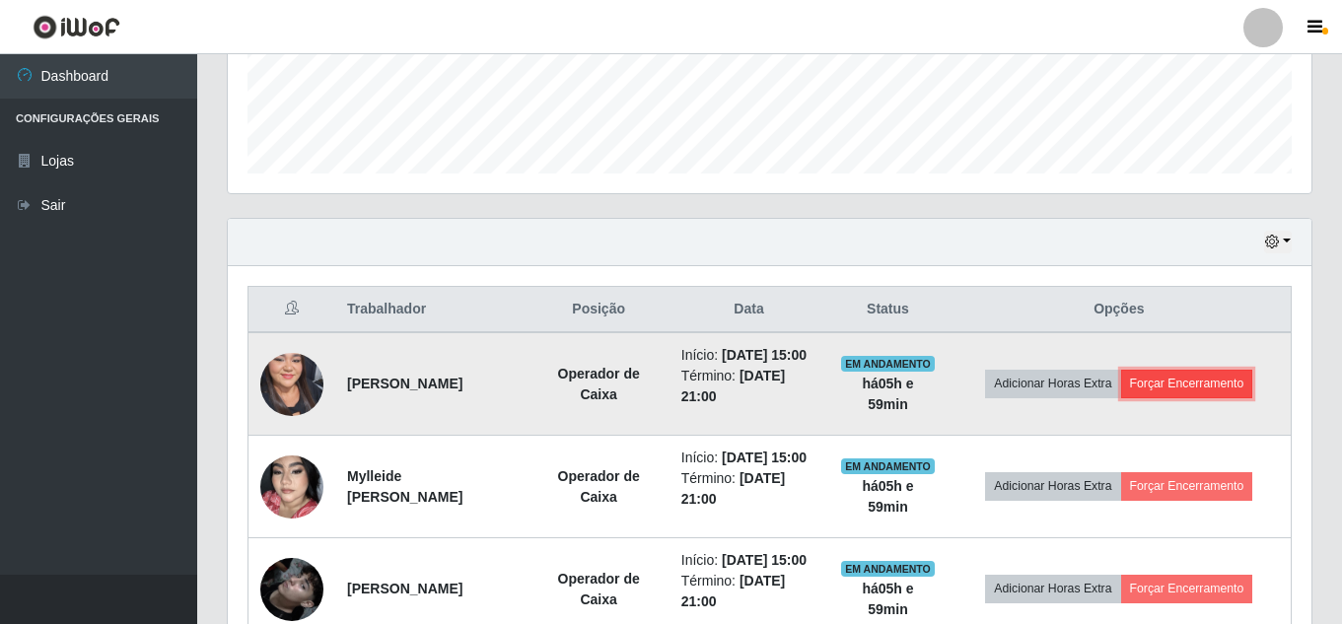
click at [1195, 389] on button "Forçar Encerramento" at bounding box center [1187, 384] width 132 height 28
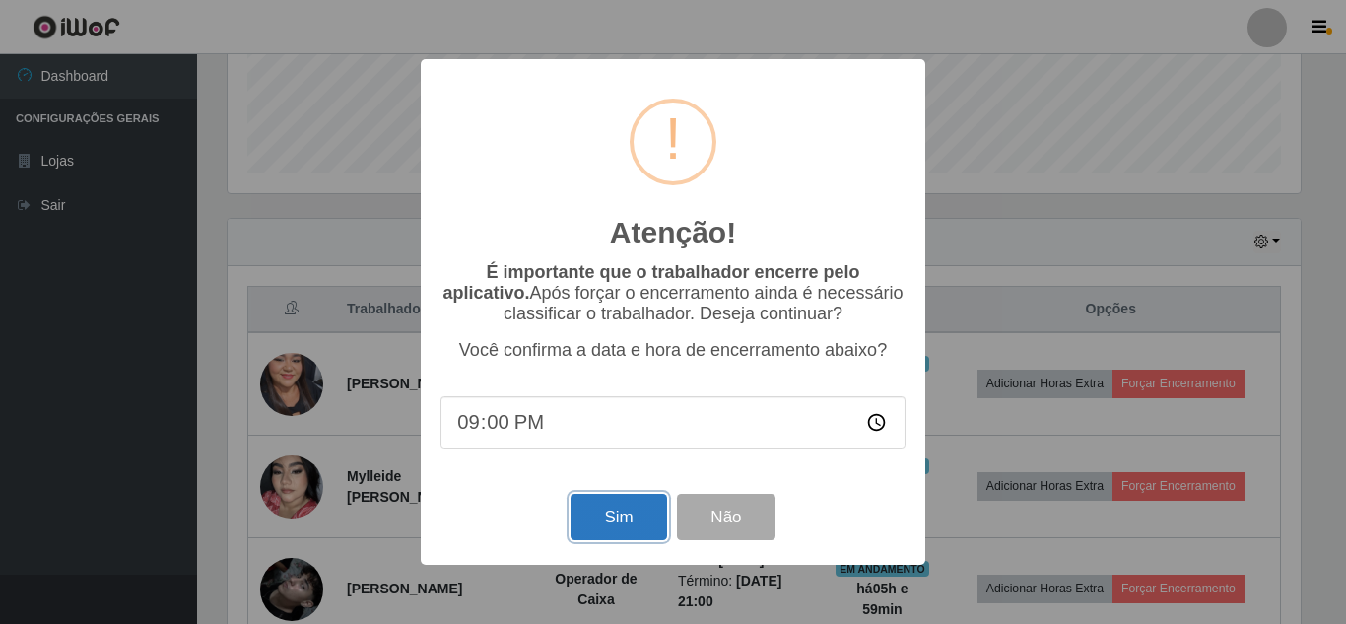
drag, startPoint x: 607, startPoint y: 519, endPoint x: 640, endPoint y: 507, distance: 35.0
click at [608, 519] on button "Sim" at bounding box center [619, 517] width 96 height 46
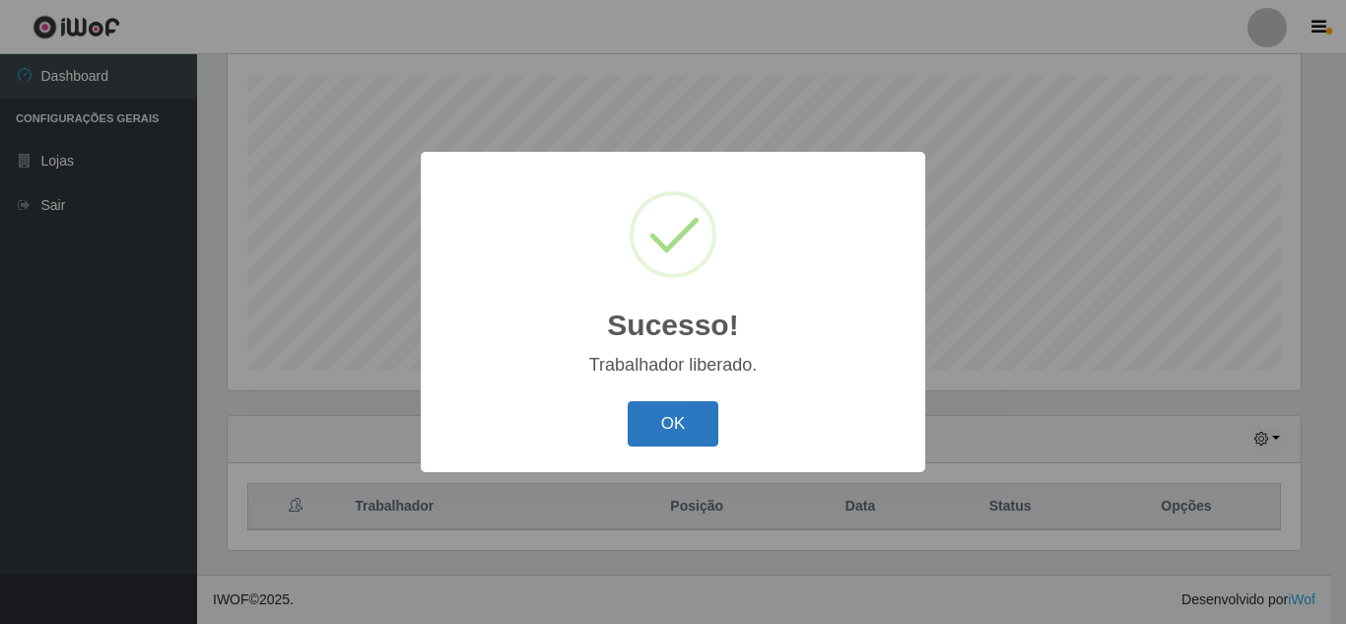
click at [698, 425] on button "OK" at bounding box center [674, 424] width 92 height 46
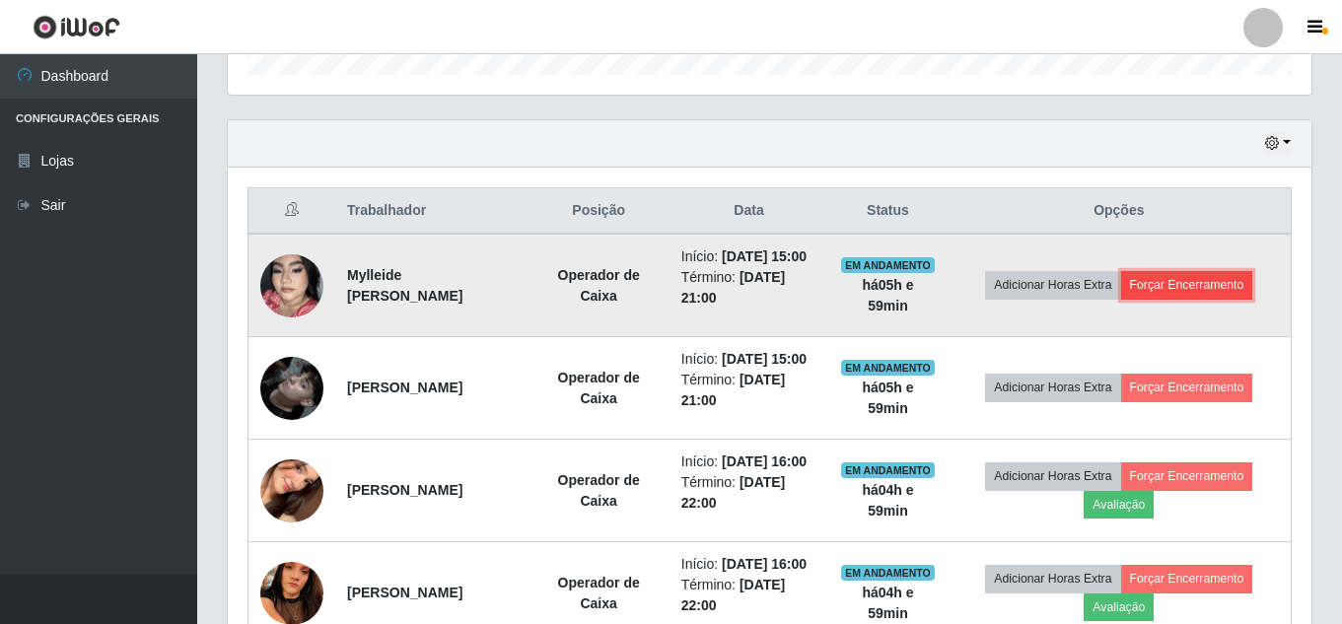
click at [1208, 299] on button "Forçar Encerramento" at bounding box center [1187, 285] width 132 height 28
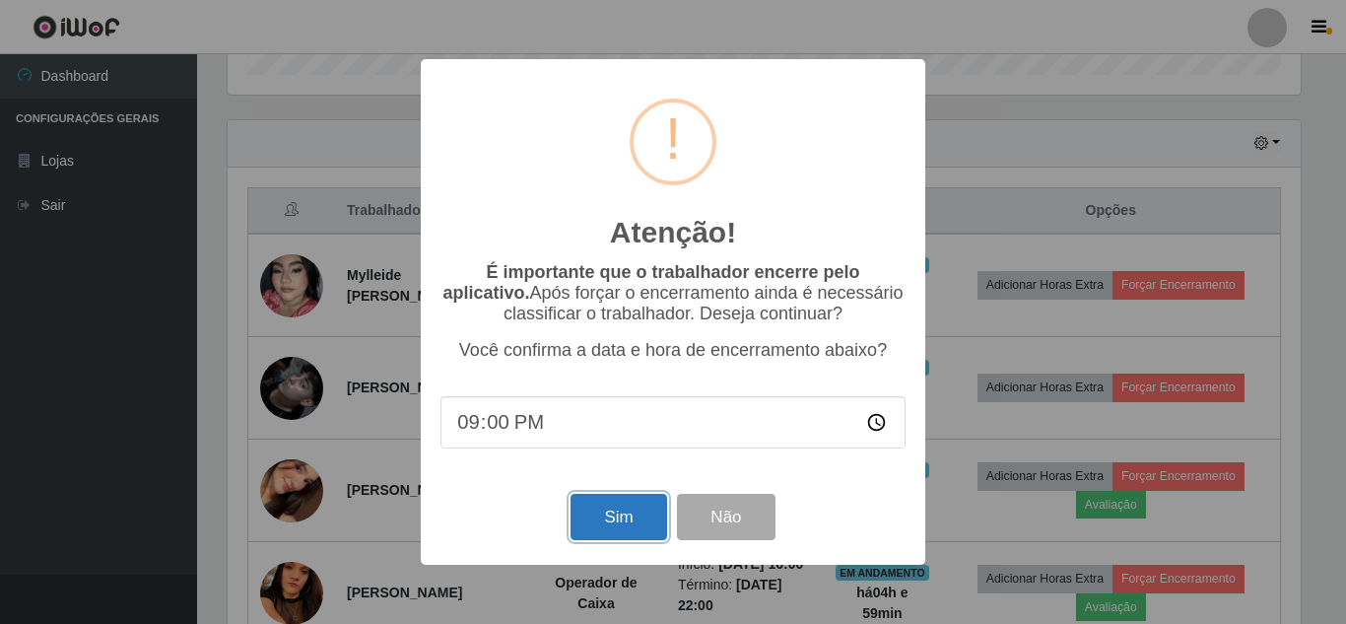
click at [617, 523] on button "Sim" at bounding box center [619, 517] width 96 height 46
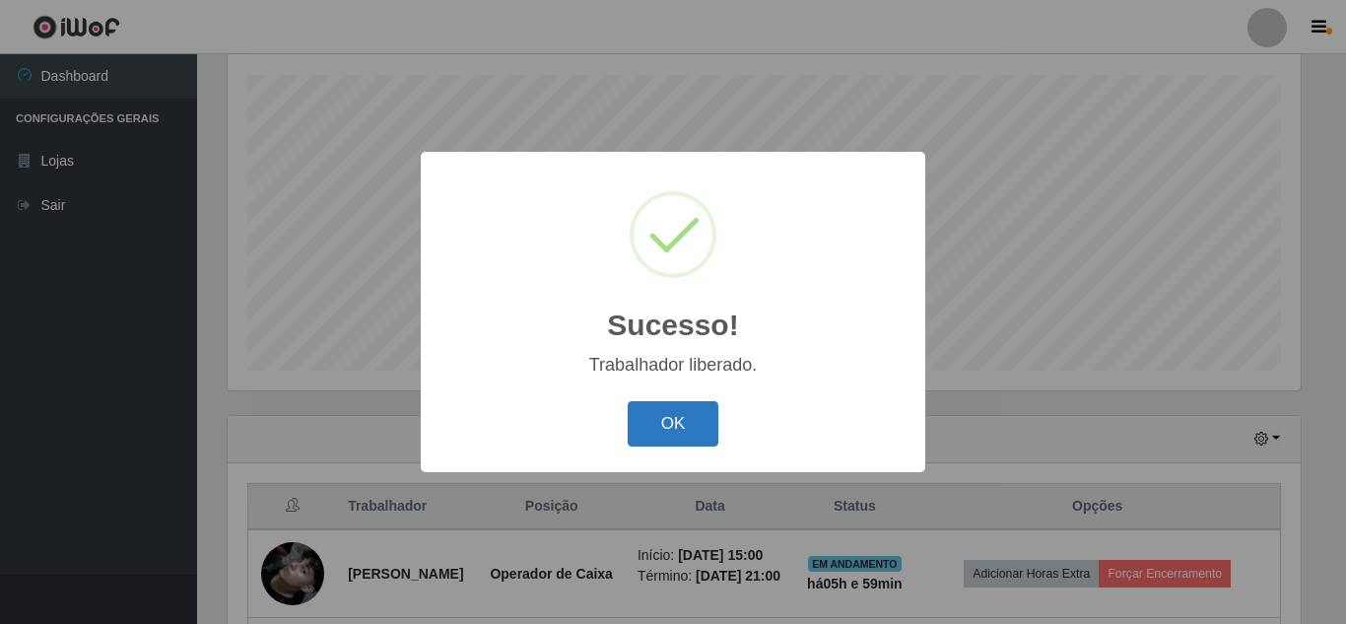
click at [672, 425] on button "OK" at bounding box center [674, 424] width 92 height 46
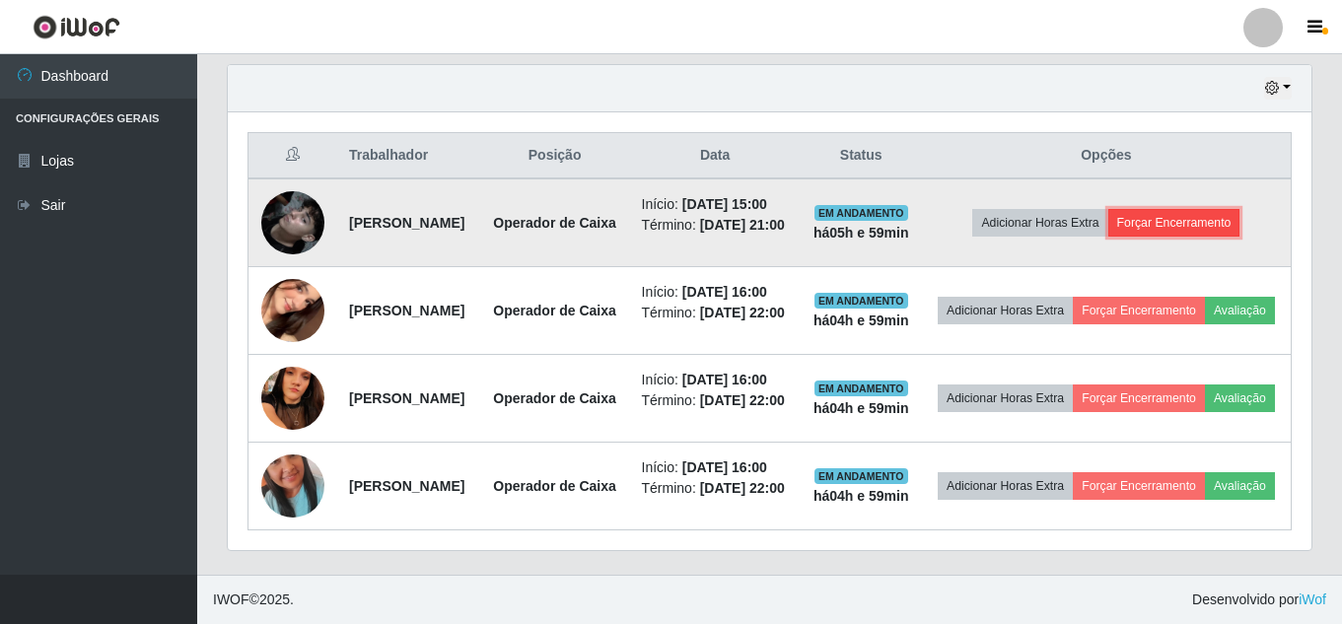
click at [1198, 209] on button "Forçar Encerramento" at bounding box center [1174, 223] width 132 height 28
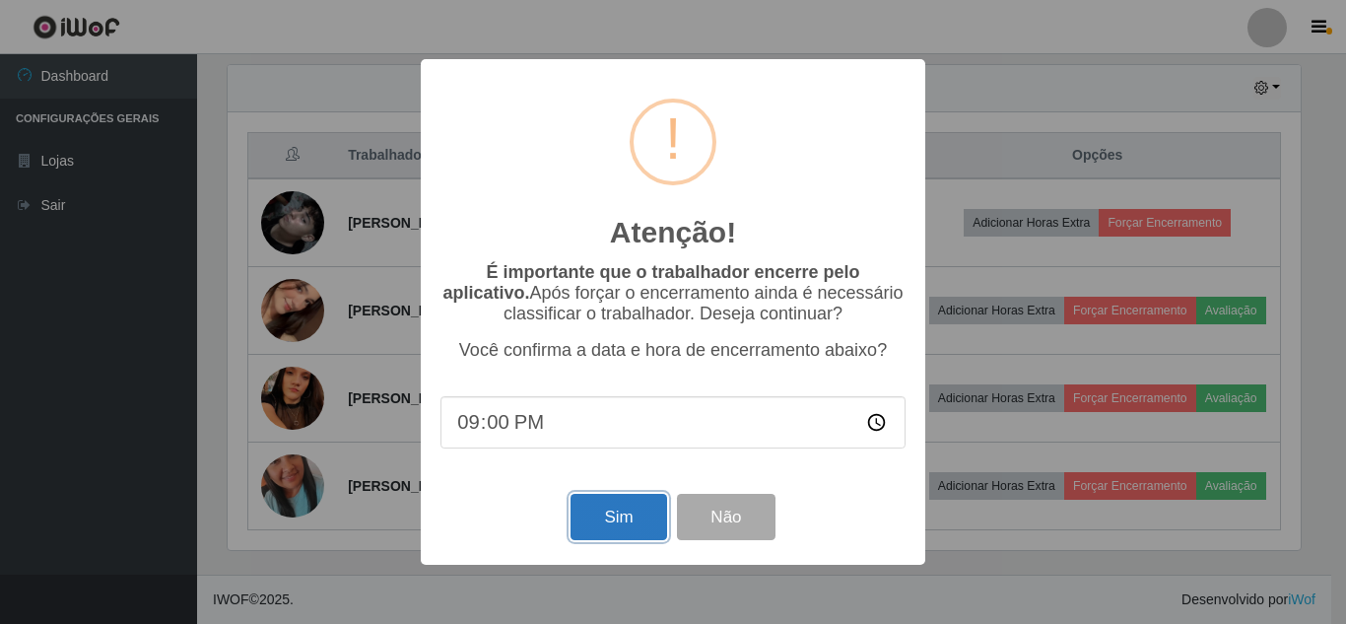
click at [622, 527] on button "Sim" at bounding box center [619, 517] width 96 height 46
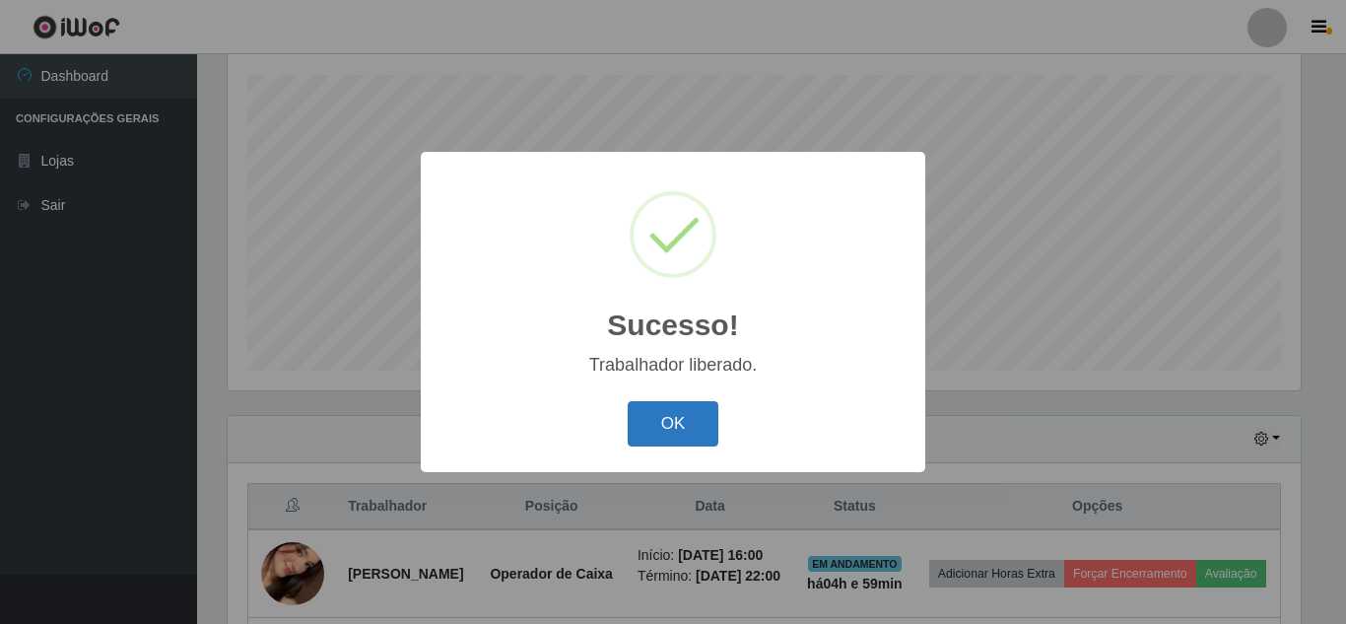
click at [676, 426] on button "OK" at bounding box center [674, 424] width 92 height 46
